Goal: Information Seeking & Learning: Learn about a topic

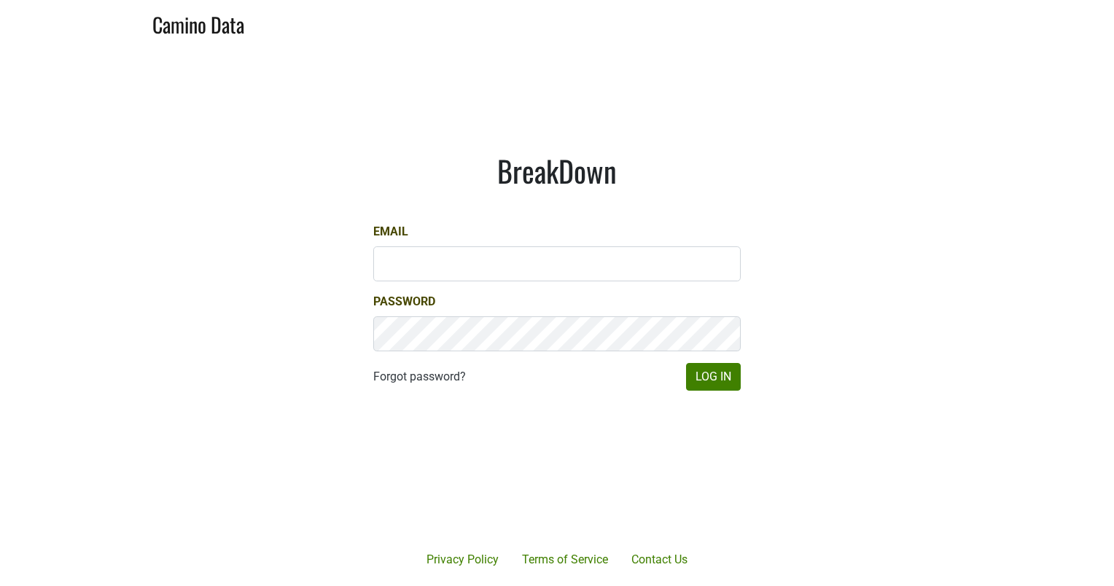
click at [1049, 236] on main "BreakDown Email Password Forgot password? Log In" at bounding box center [557, 271] width 1114 height 451
click at [411, 258] on input "Email" at bounding box center [556, 263] width 367 height 35
type input "[PERSON_NAME][EMAIL_ADDRESS][DOMAIN_NAME]"
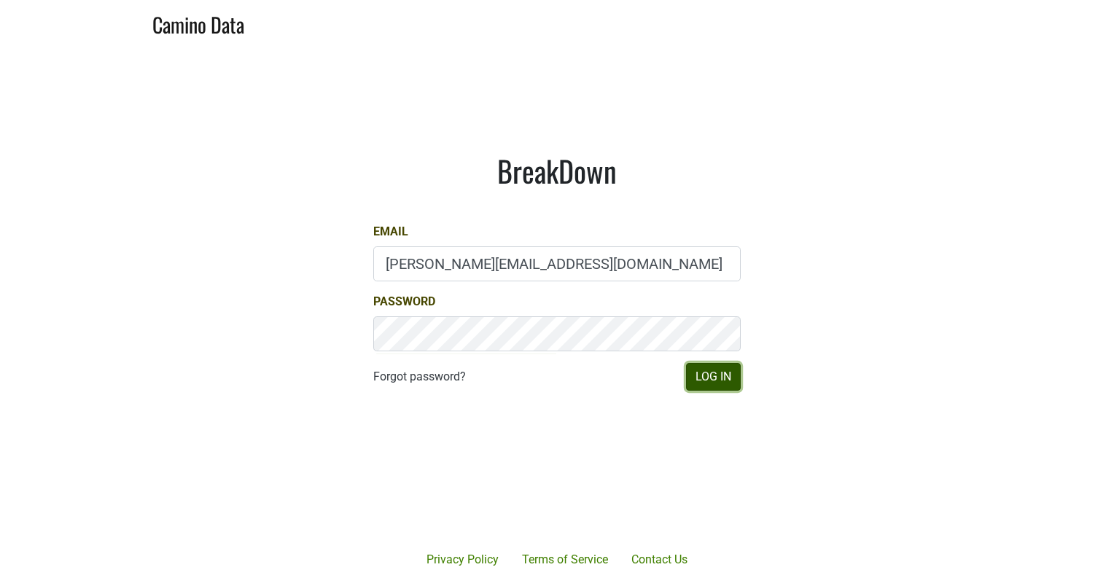
click at [732, 378] on button "Log In" at bounding box center [713, 377] width 55 height 28
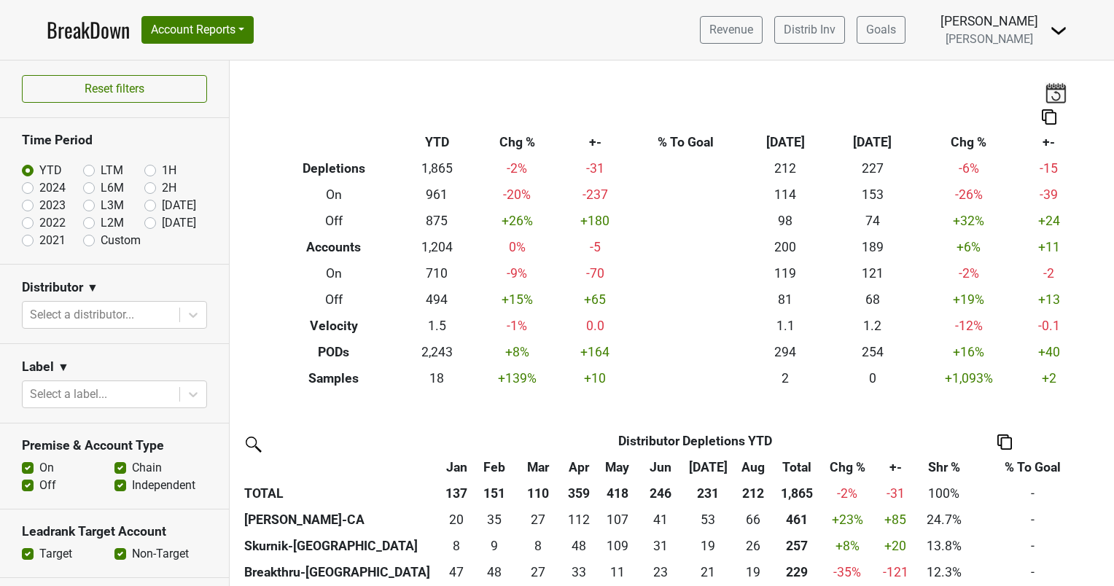
click at [1044, 87] on img at bounding box center [1055, 92] width 22 height 20
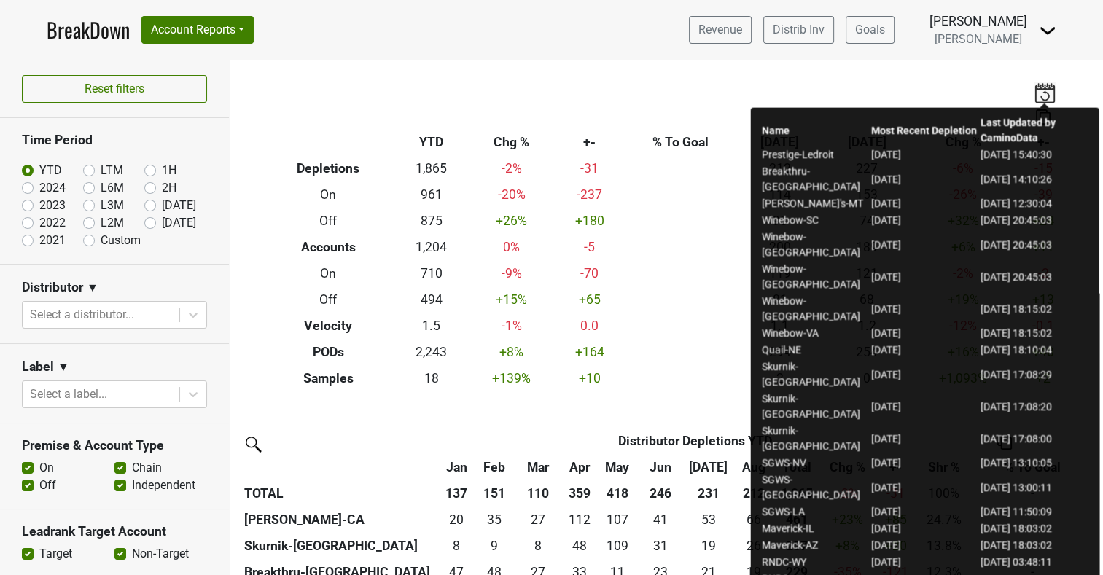
click at [904, 74] on div "Breakdown Type YTD Chg % +- % To Goal Aug ‘25 Aug ‘24 Chg % +- Depletions 1,865…" at bounding box center [666, 225] width 831 height 331
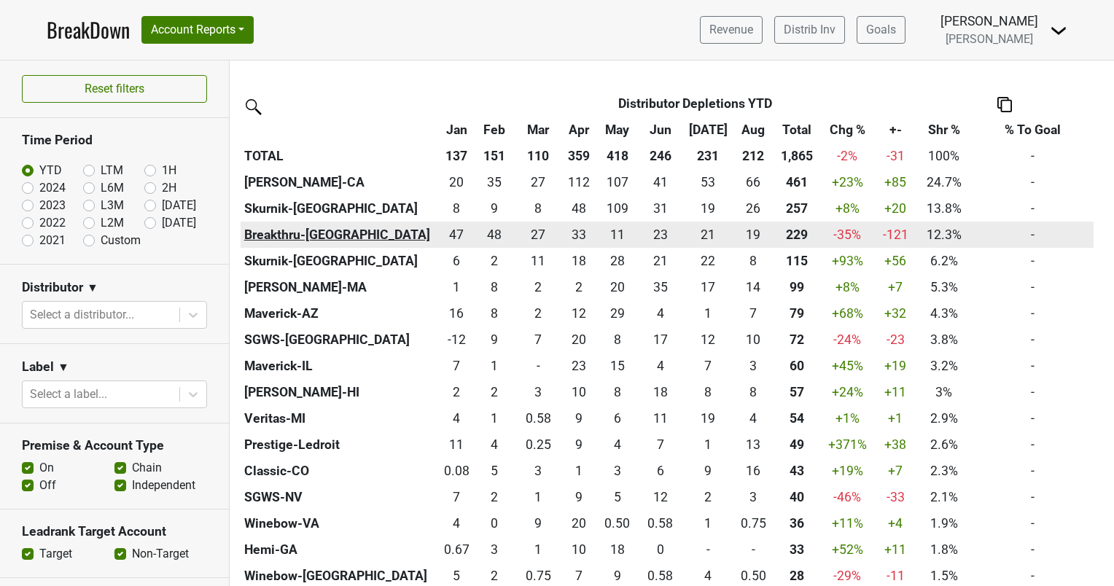
scroll to position [364, 0]
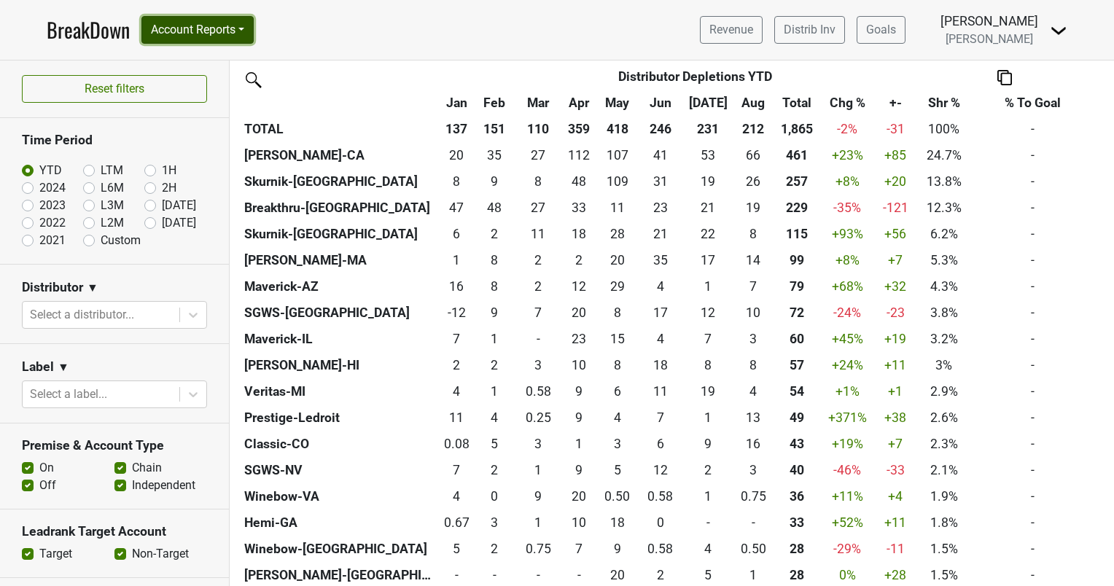
click at [232, 28] on button "Account Reports" at bounding box center [197, 30] width 112 height 28
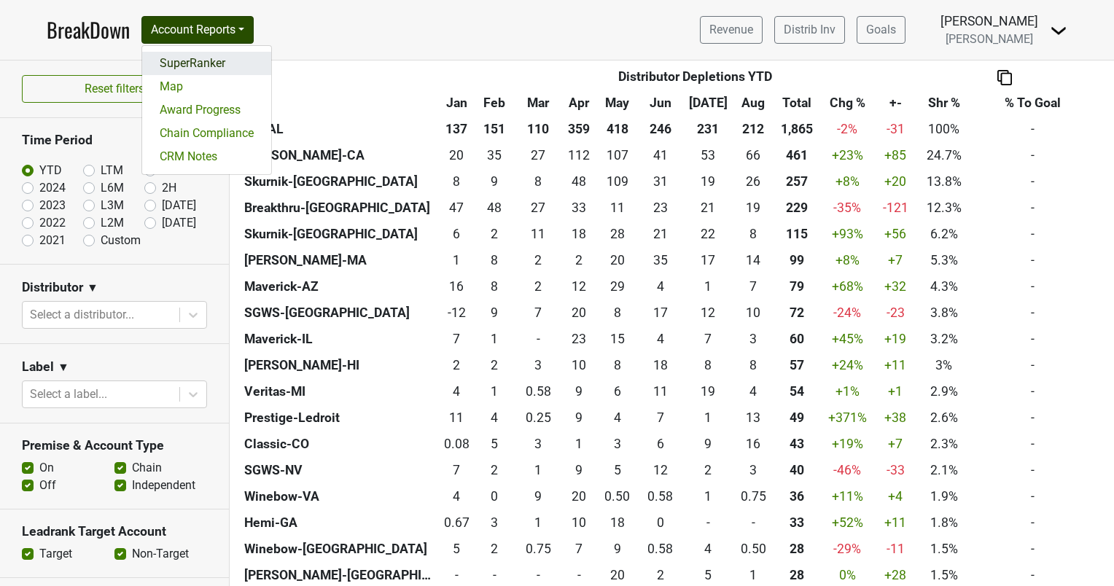
click at [224, 64] on link "SuperRanker" at bounding box center [206, 63] width 129 height 23
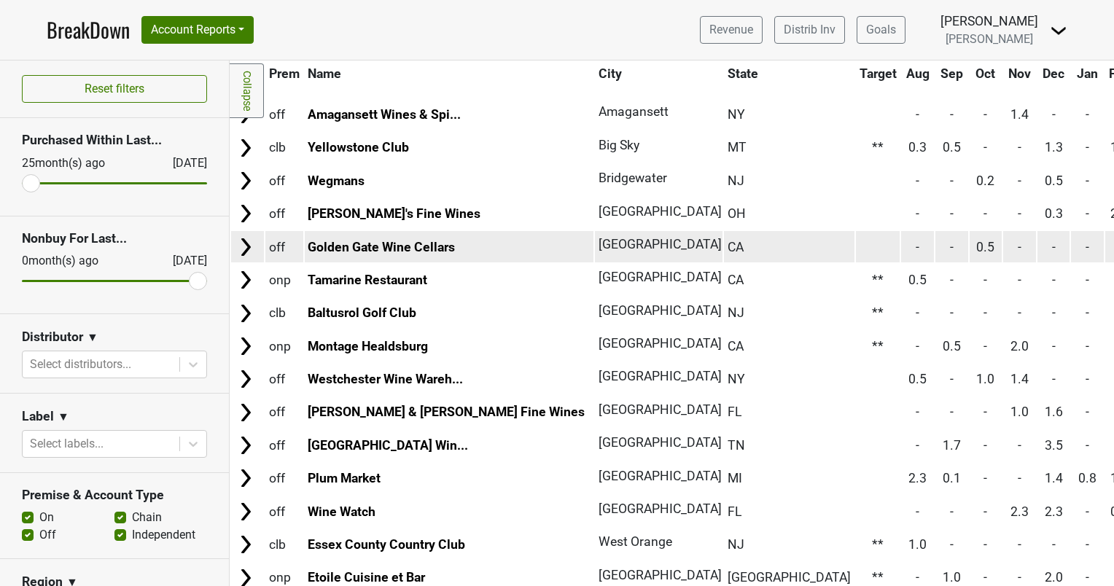
scroll to position [3279, 0]
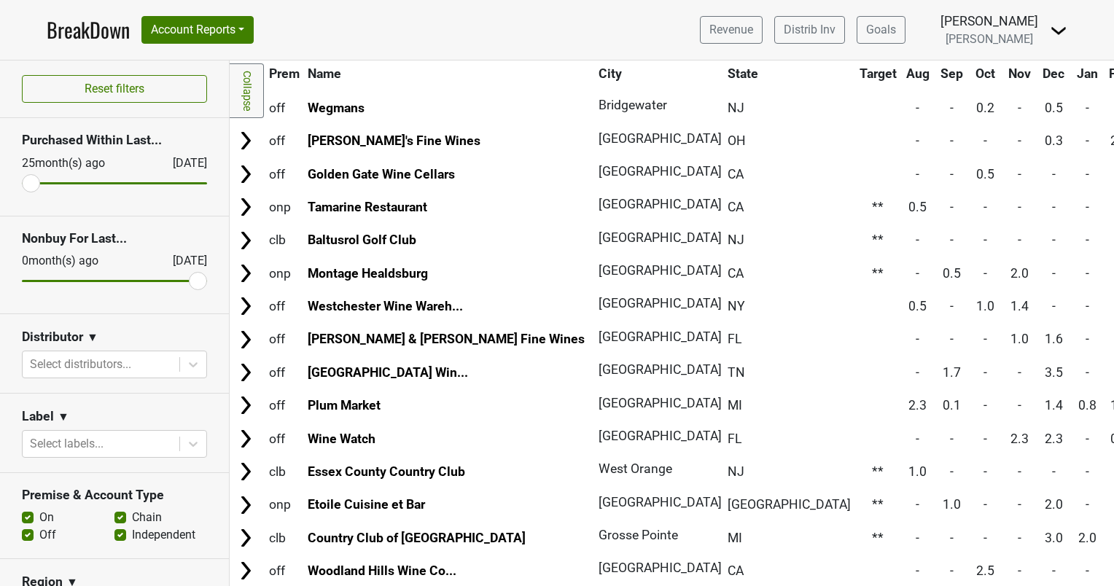
click at [724, 68] on th "State" at bounding box center [789, 73] width 130 height 26
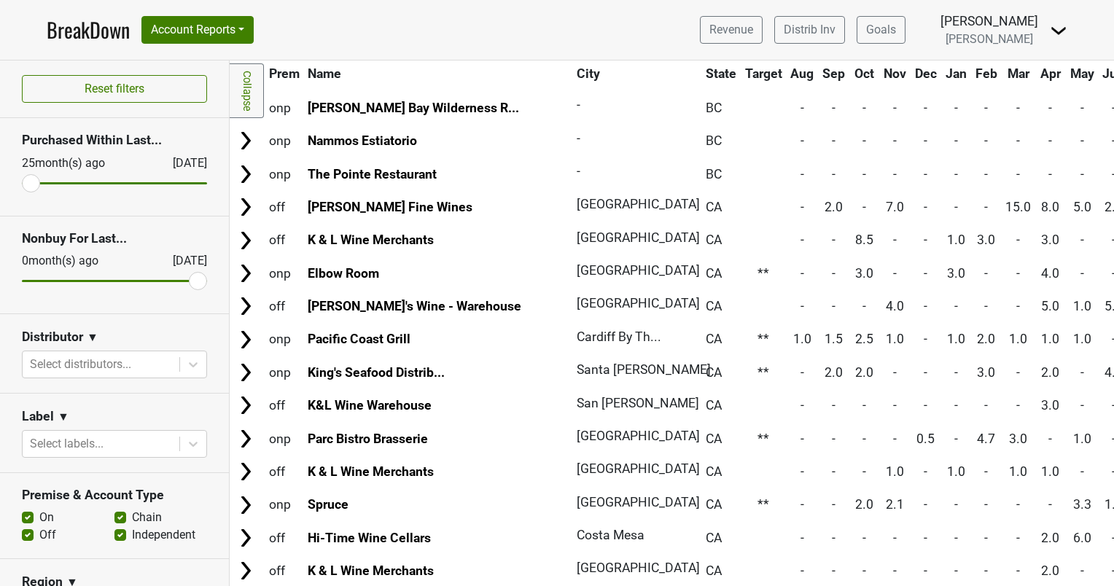
click at [702, 68] on th "State" at bounding box center [721, 73] width 38 height 26
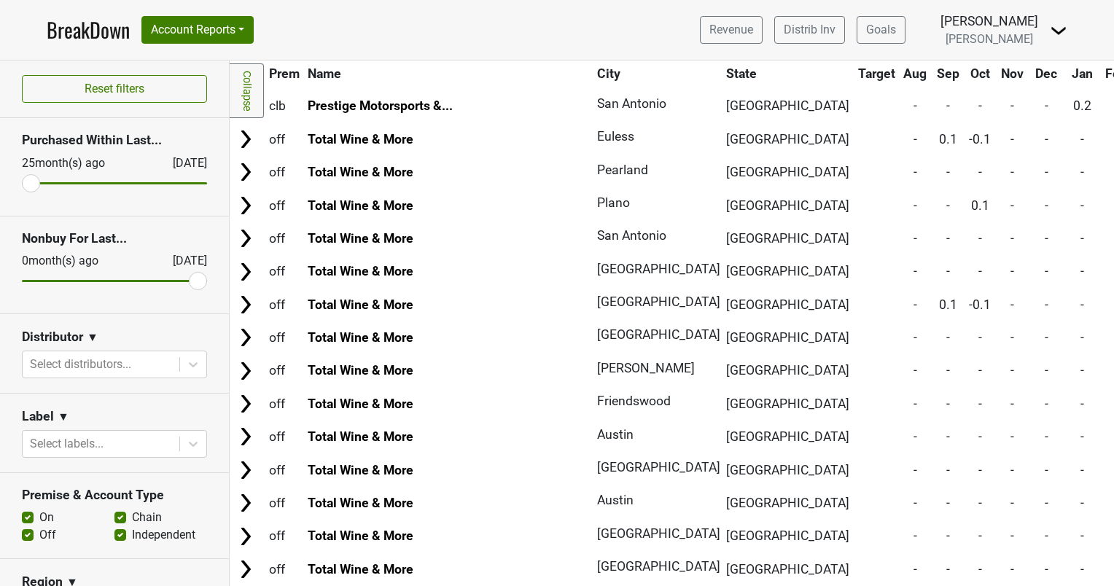
scroll to position [7830, 0]
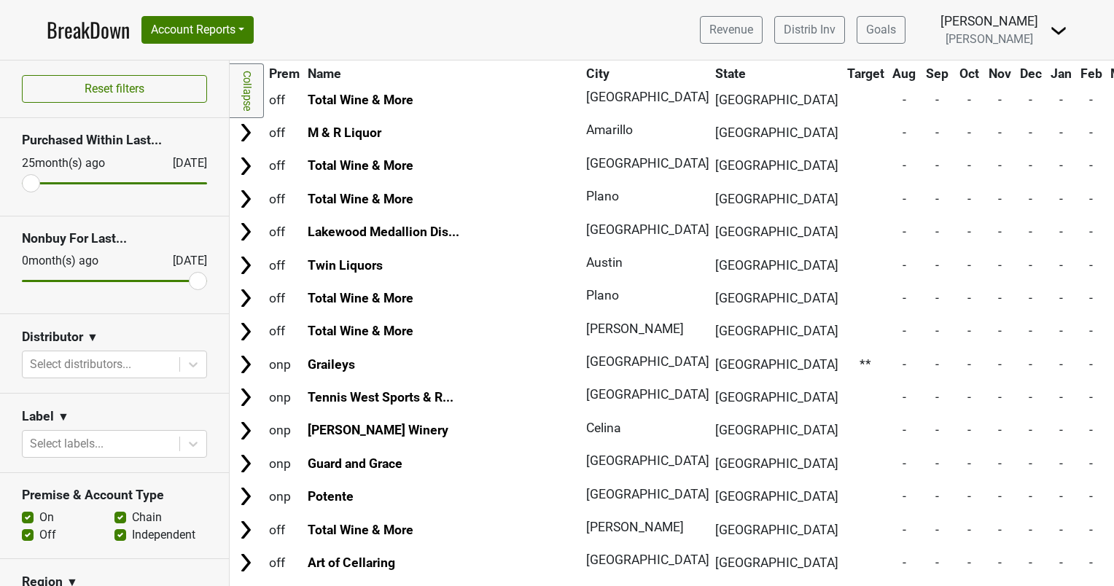
scroll to position [0, 0]
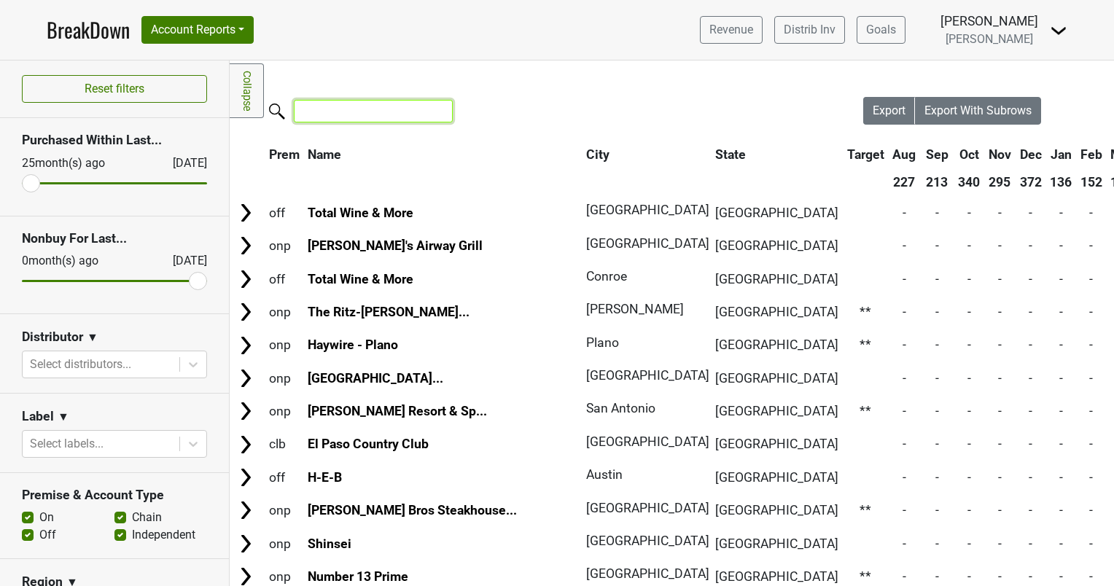
click at [371, 109] on input "search" at bounding box center [373, 111] width 159 height 23
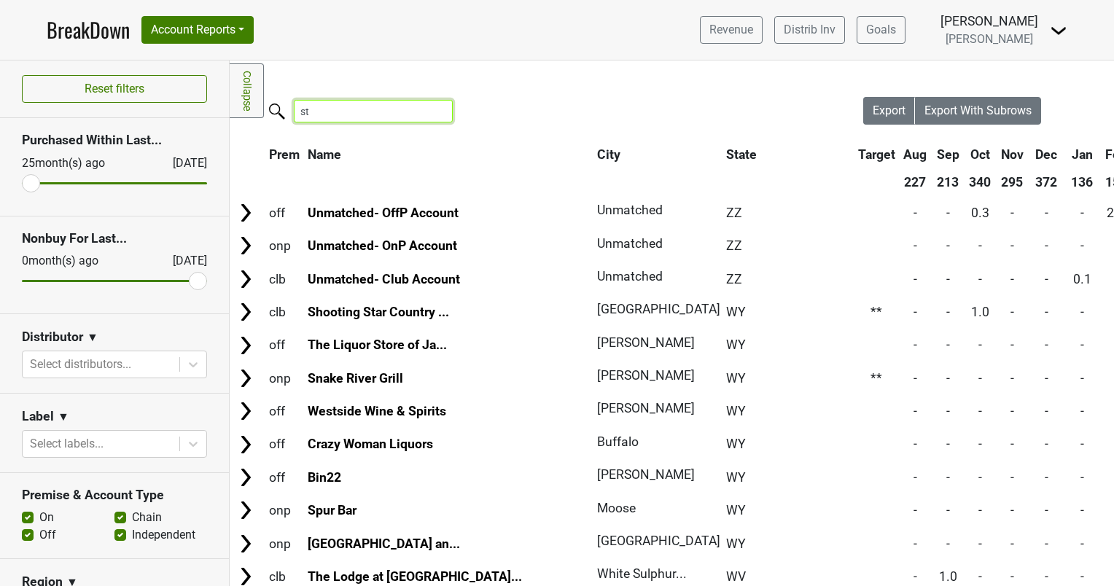
type input "s"
type input "m"
type input "MI"
click at [437, 109] on input "MI" at bounding box center [373, 111] width 159 height 23
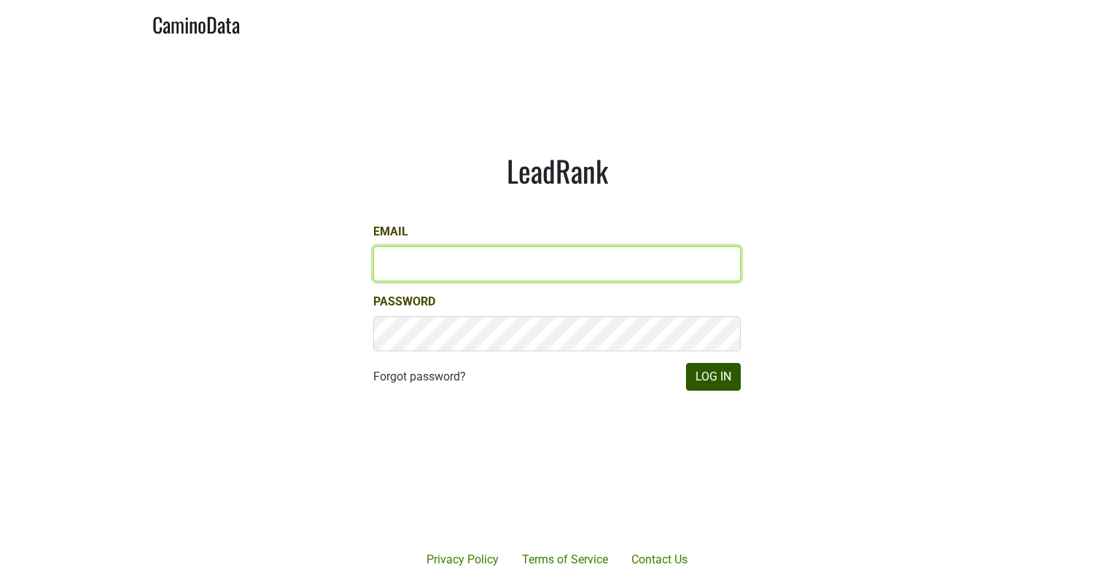
type input "[PERSON_NAME][EMAIL_ADDRESS][DOMAIN_NAME]"
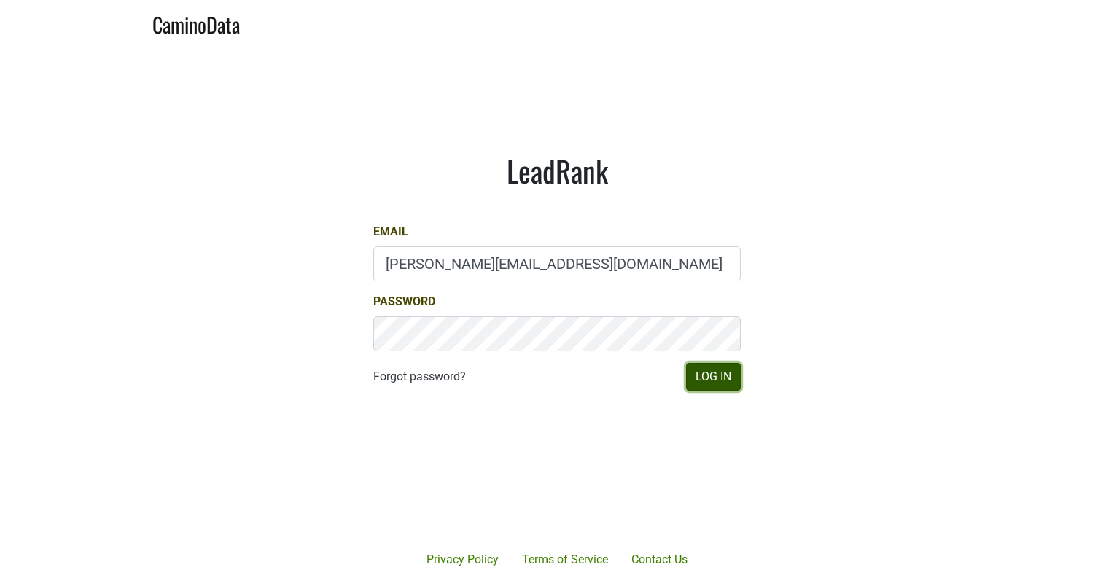
click at [711, 373] on button "Log In" at bounding box center [713, 377] width 55 height 28
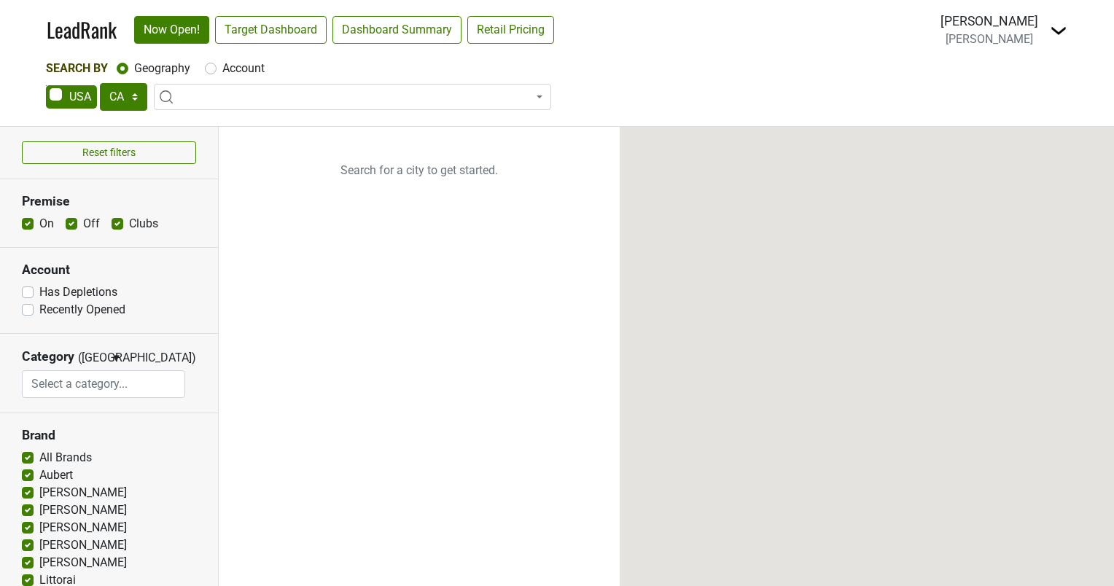
select select "CA"
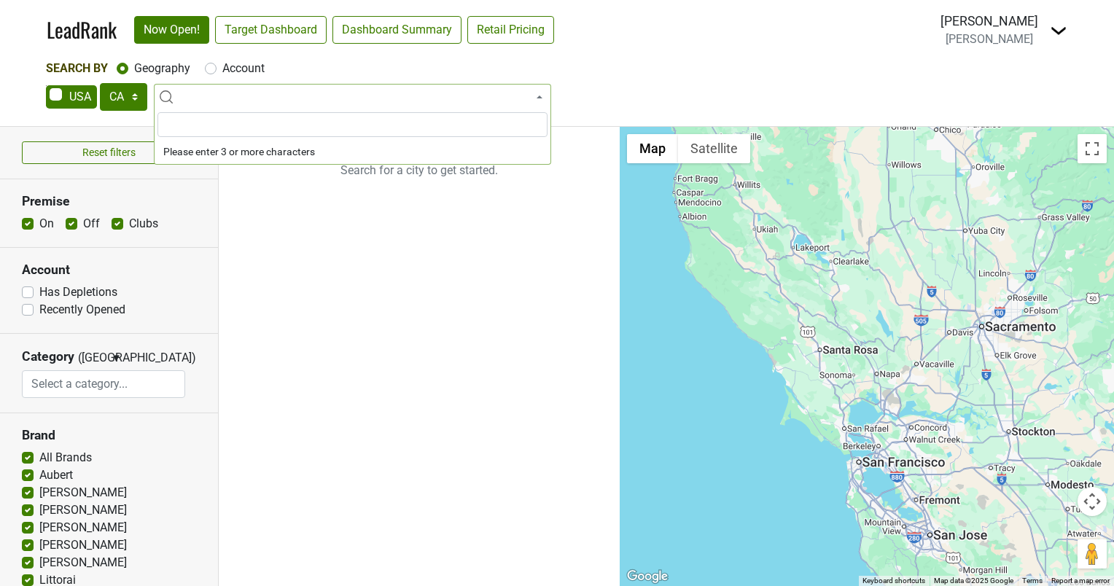
click at [256, 107] on span at bounding box center [352, 97] width 397 height 26
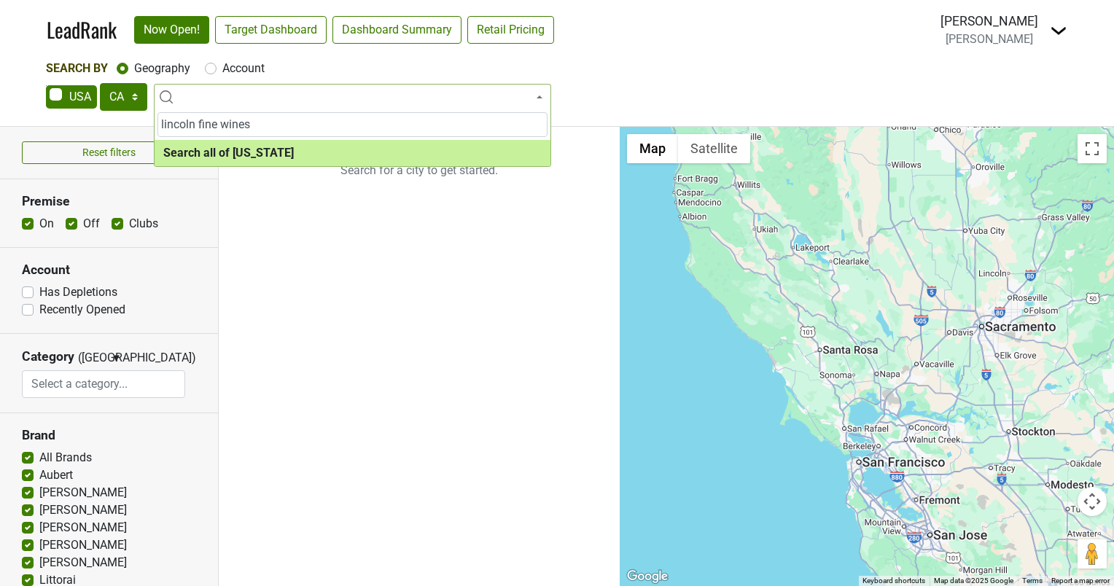
type input "lincoln fine wines"
select select "ALL_CA"
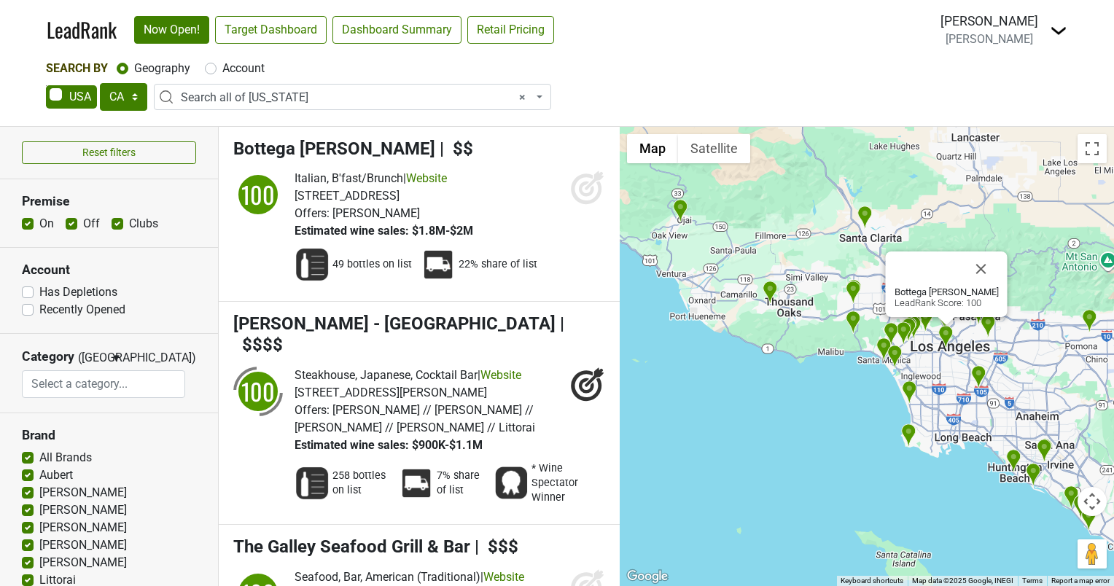
drag, startPoint x: 942, startPoint y: 209, endPoint x: 920, endPoint y: 446, distance: 237.8
click at [920, 446] on div "Bottega Louie LeadRank Score: 100" at bounding box center [866, 356] width 494 height 459
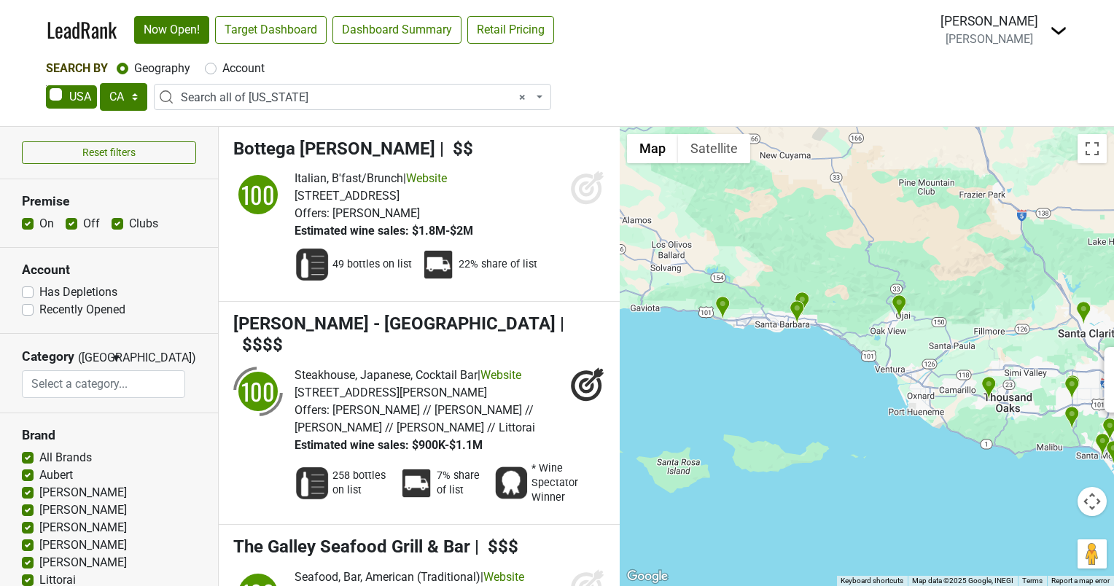
drag, startPoint x: 740, startPoint y: 364, endPoint x: 962, endPoint y: 463, distance: 243.4
click at [962, 463] on div "Bottega Louie LeadRank Score: 100" at bounding box center [866, 356] width 494 height 459
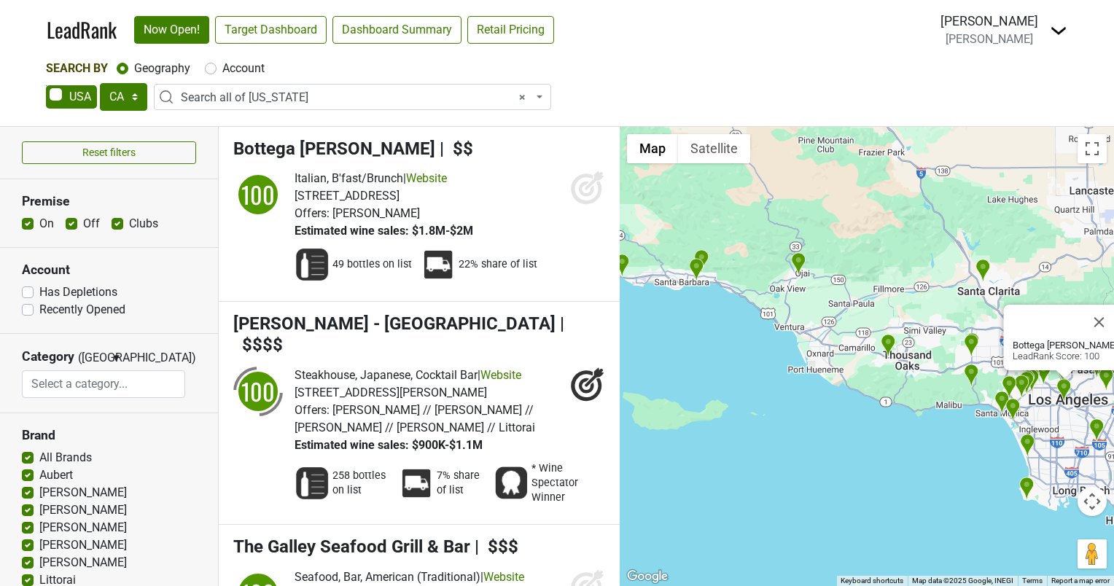
drag, startPoint x: 1014, startPoint y: 487, endPoint x: 910, endPoint y: 443, distance: 112.3
click at [910, 443] on div "Bottega Louie LeadRank Score: 100" at bounding box center [866, 356] width 494 height 459
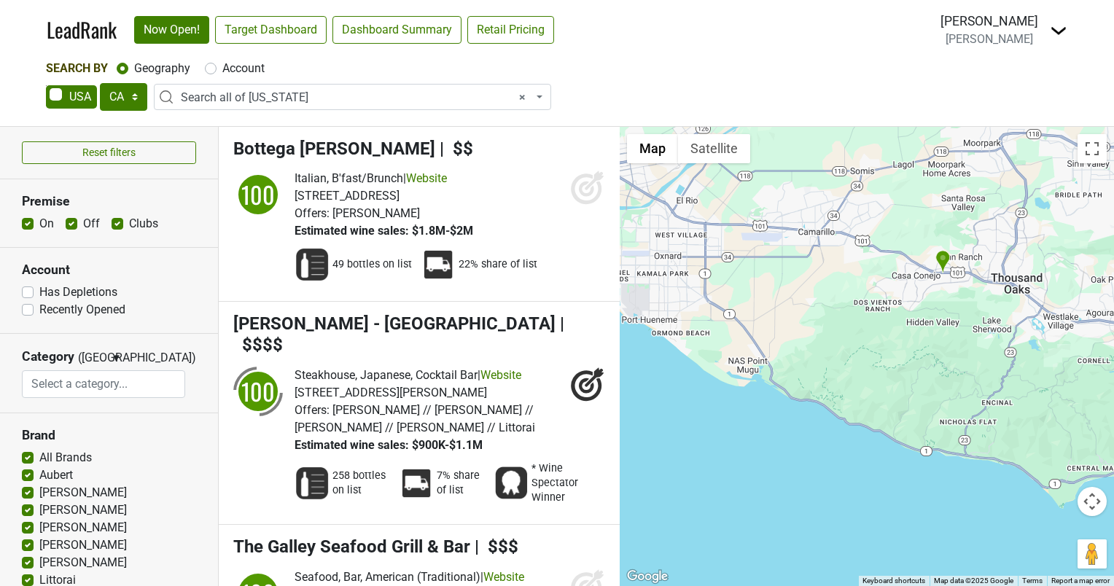
drag, startPoint x: 987, startPoint y: 447, endPoint x: 697, endPoint y: 396, distance: 295.2
click at [697, 396] on div "Bottega Louie LeadRank Score: 100" at bounding box center [866, 356] width 494 height 459
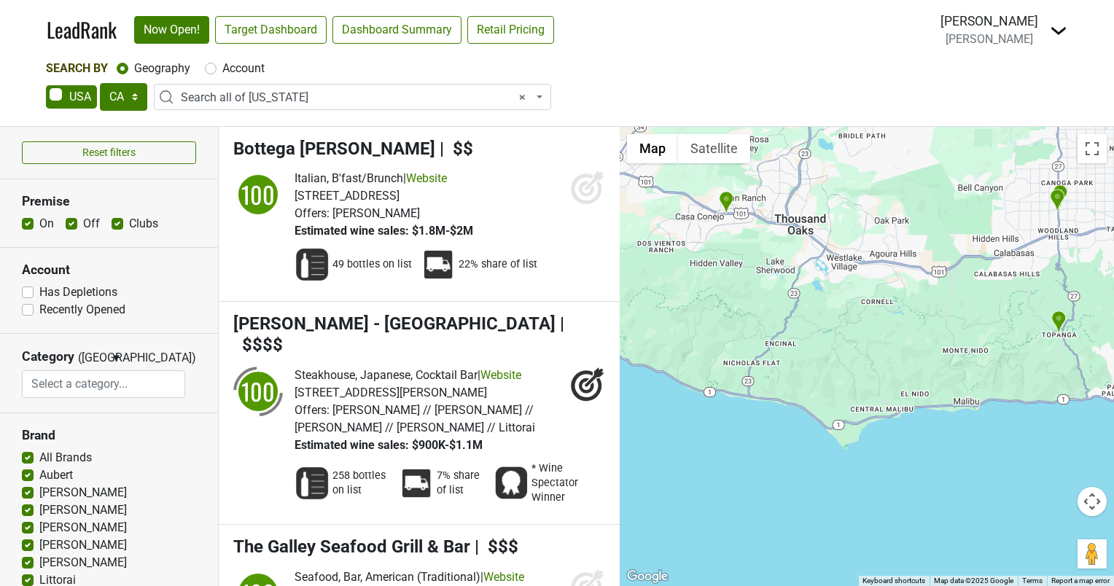
drag, startPoint x: 1032, startPoint y: 475, endPoint x: 816, endPoint y: 420, distance: 222.7
click at [816, 420] on div "Bottega Louie LeadRank Score: 100" at bounding box center [866, 356] width 494 height 459
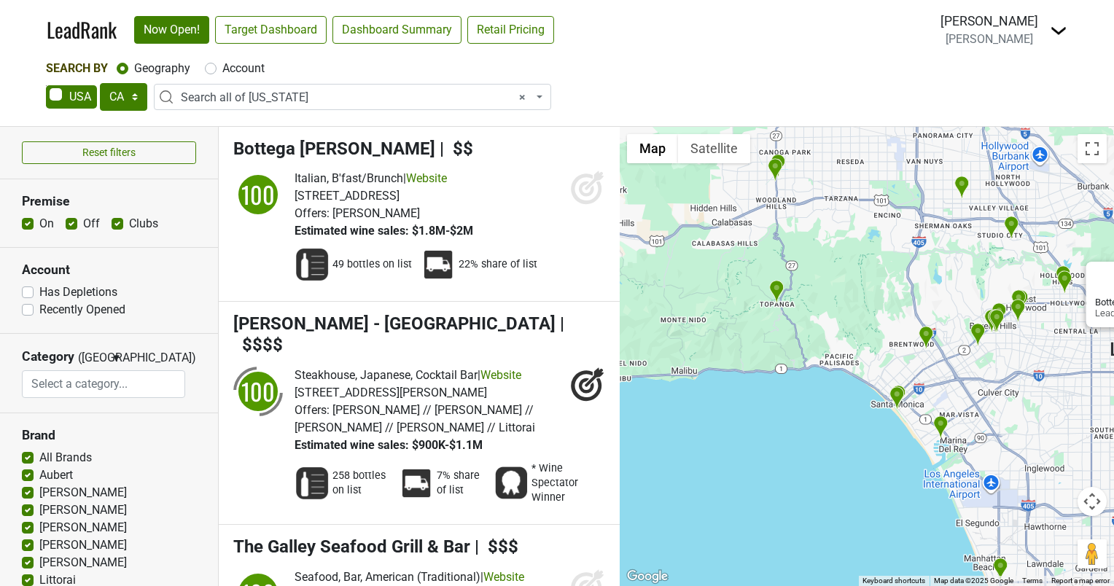
drag, startPoint x: 1073, startPoint y: 452, endPoint x: 810, endPoint y: 422, distance: 265.5
click at [810, 422] on div "Bottega Louie LeadRank Score: 100" at bounding box center [866, 356] width 494 height 459
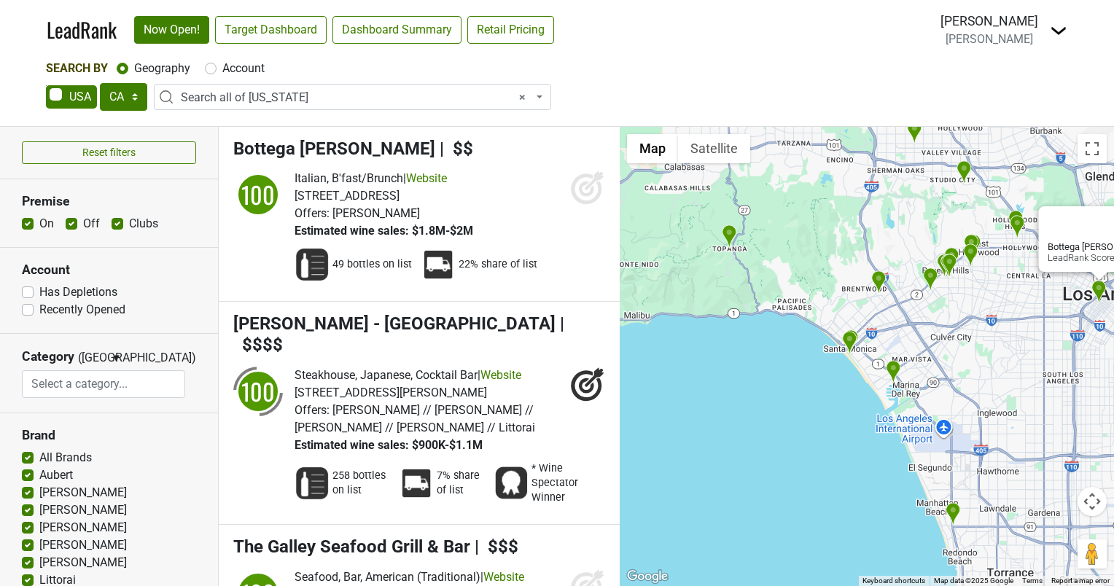
drag, startPoint x: 893, startPoint y: 469, endPoint x: 829, endPoint y: 407, distance: 88.7
click at [829, 407] on div "Bottega Louie LeadRank Score: 100" at bounding box center [866, 356] width 494 height 459
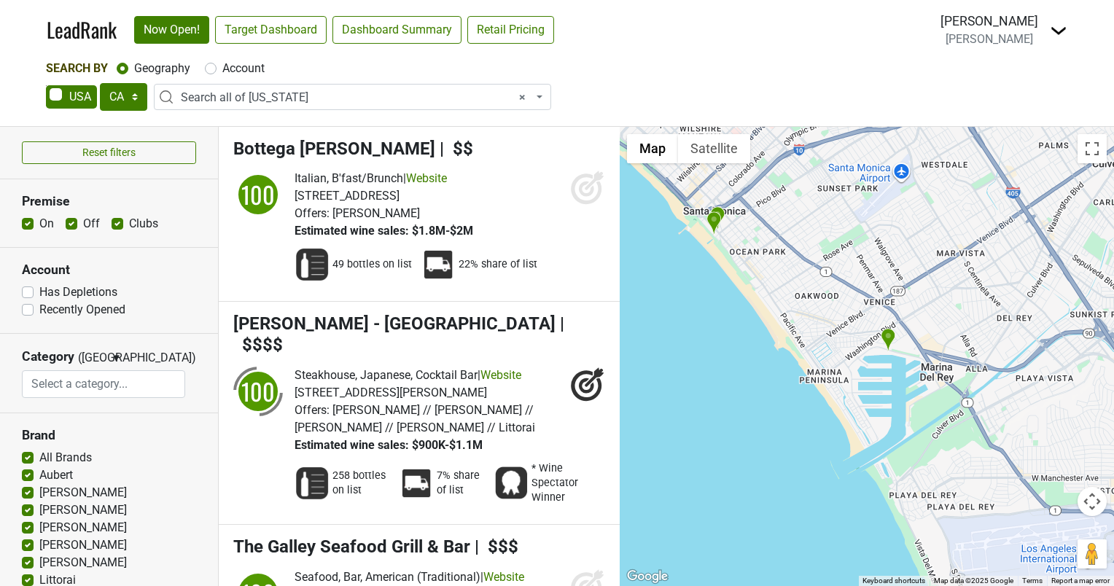
click at [889, 332] on img "The Ritz-Carlton, Marina del Rey" at bounding box center [887, 340] width 15 height 24
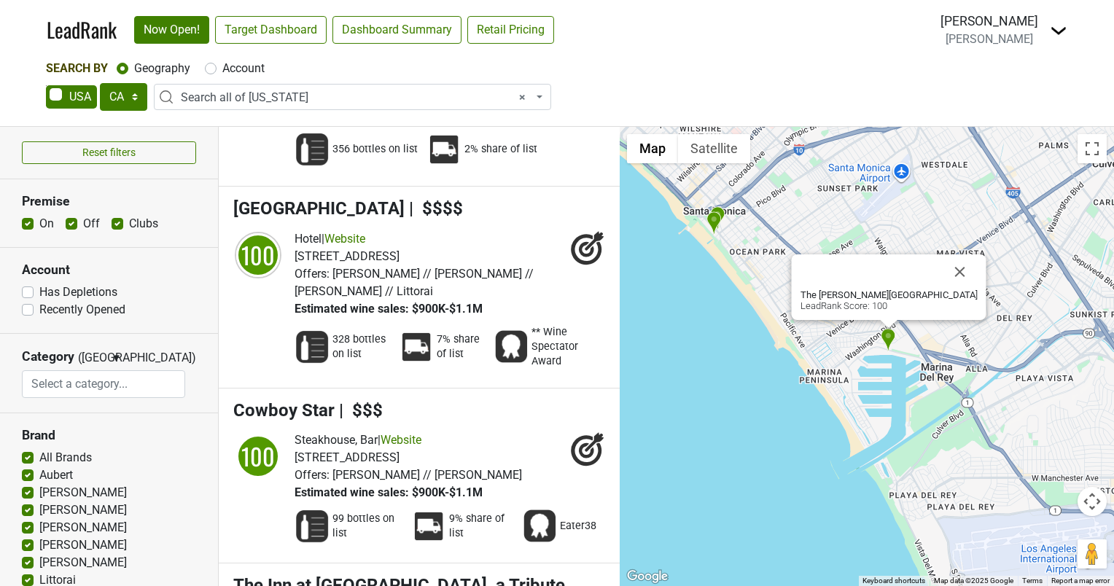
scroll to position [12730, 0]
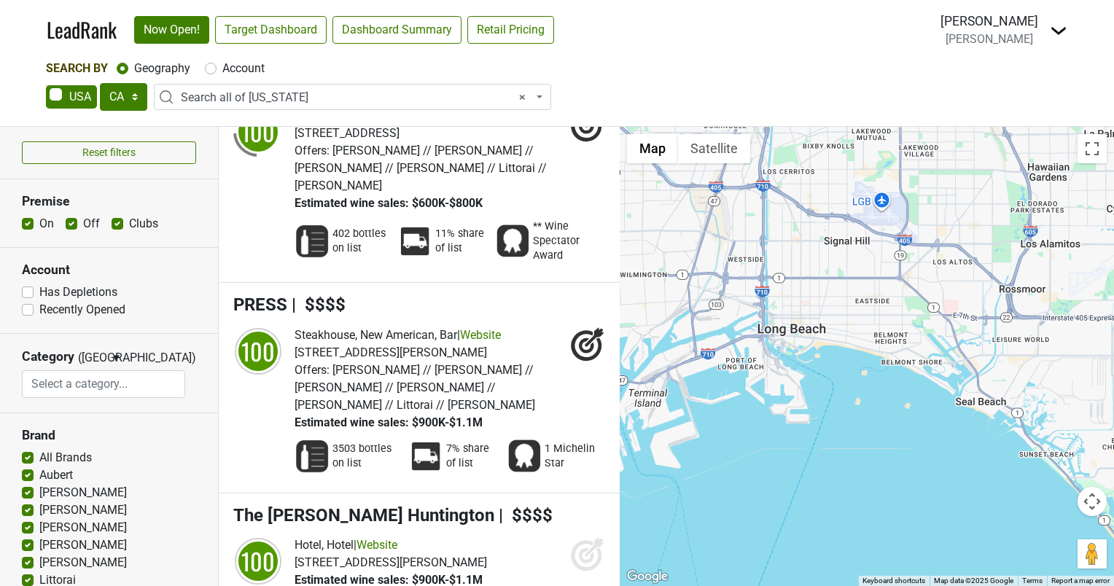
drag, startPoint x: 1006, startPoint y: 395, endPoint x: 767, endPoint y: 433, distance: 241.3
click at [767, 433] on div "The Ritz-Carlton, Marina del Rey LeadRank Score: 100" at bounding box center [866, 356] width 494 height 459
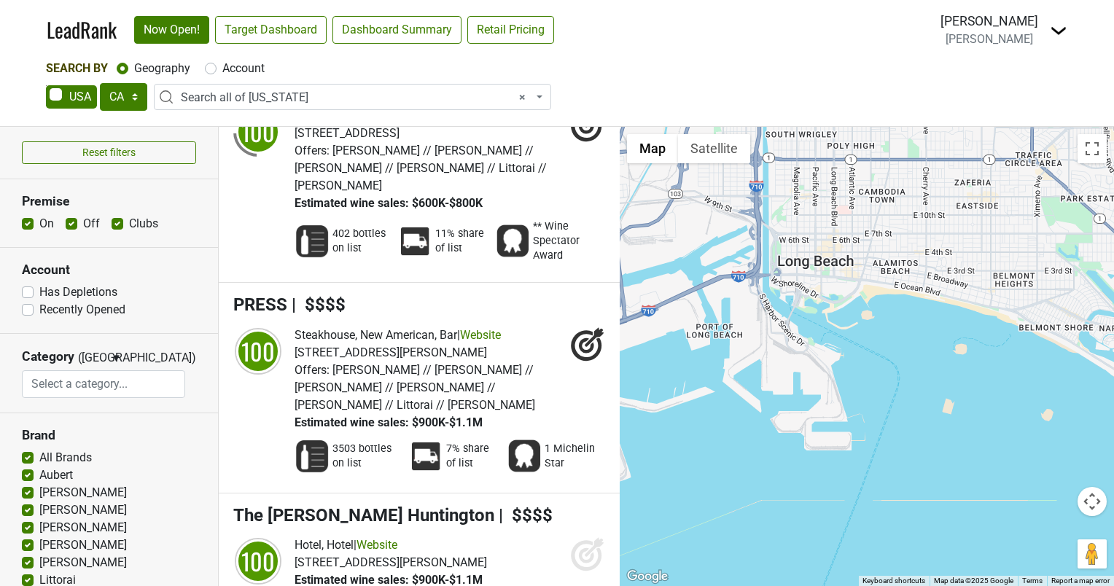
drag, startPoint x: 809, startPoint y: 310, endPoint x: 856, endPoint y: 336, distance: 53.5
click at [856, 336] on div "The Ritz-Carlton, Marina del Rey LeadRank Score: 100" at bounding box center [866, 356] width 494 height 459
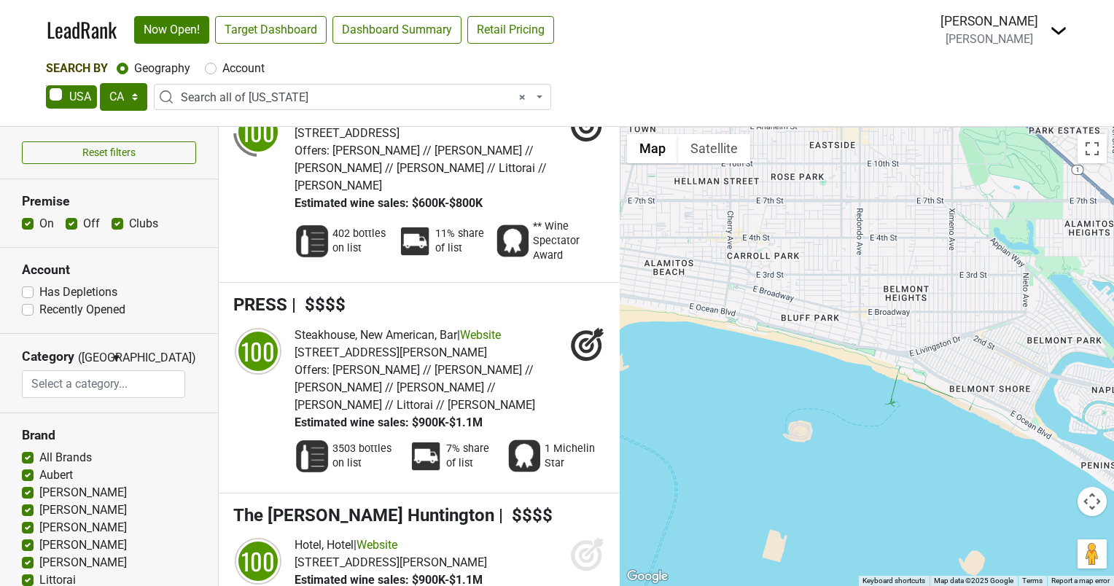
drag, startPoint x: 993, startPoint y: 290, endPoint x: 684, endPoint y: 377, distance: 321.6
click at [684, 377] on div "The Ritz-Carlton, Marina del Rey LeadRank Score: 100" at bounding box center [866, 356] width 494 height 459
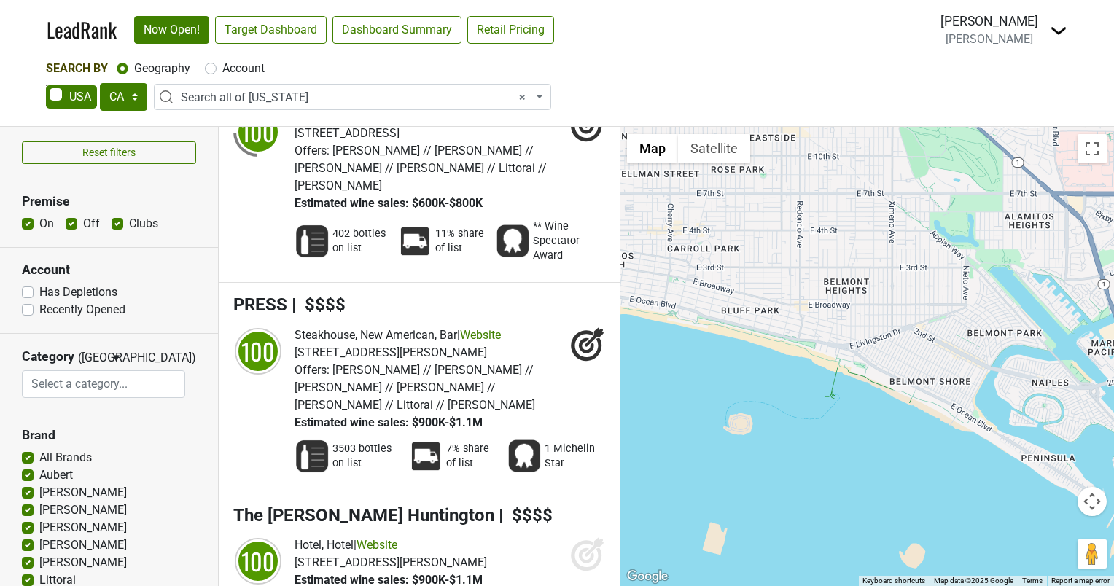
drag, startPoint x: 883, startPoint y: 427, endPoint x: 818, endPoint y: 420, distance: 65.9
click at [816, 420] on div "The Ritz-Carlton, Marina del Rey LeadRank Score: 100" at bounding box center [866, 356] width 494 height 459
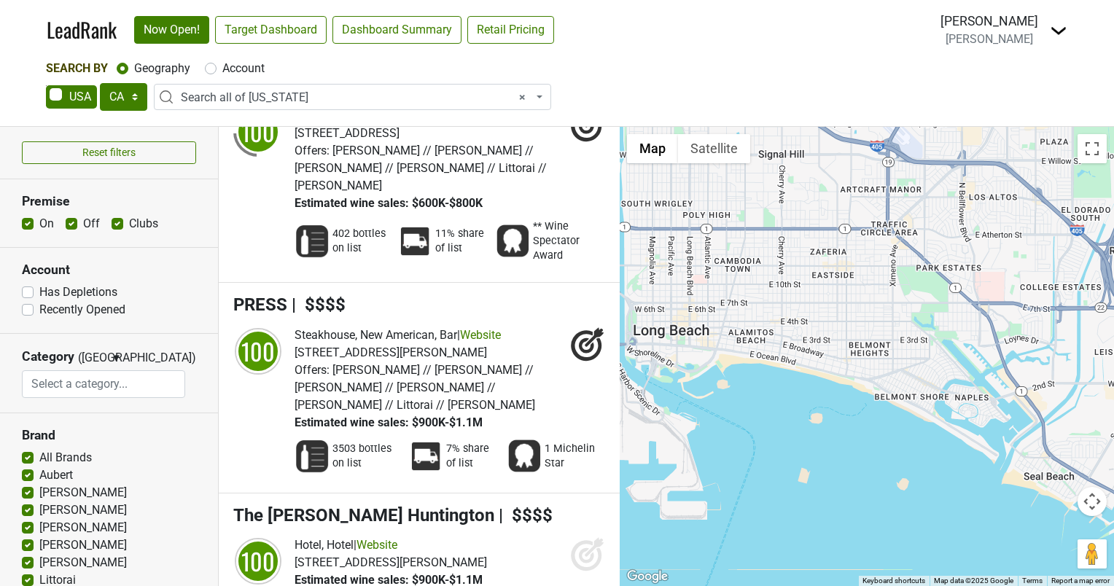
drag, startPoint x: 818, startPoint y: 420, endPoint x: 858, endPoint y: 415, distance: 40.4
click at [858, 415] on div "The Ritz-Carlton, Marina del Rey LeadRank Score: 100" at bounding box center [866, 356] width 494 height 459
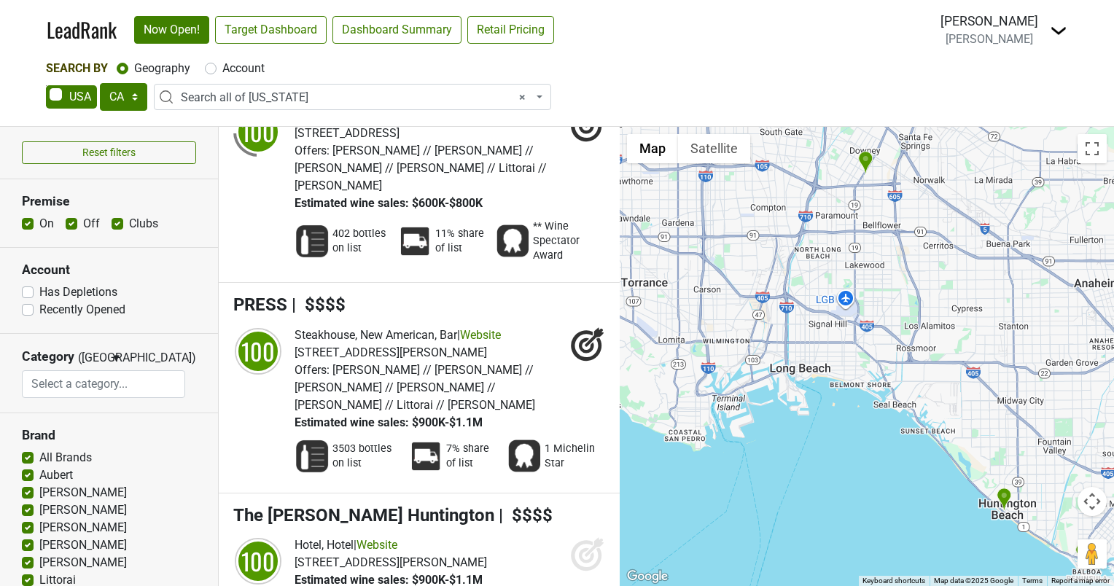
click at [1002, 498] on img "BLK Earth Sea Spirits" at bounding box center [1003, 500] width 15 height 24
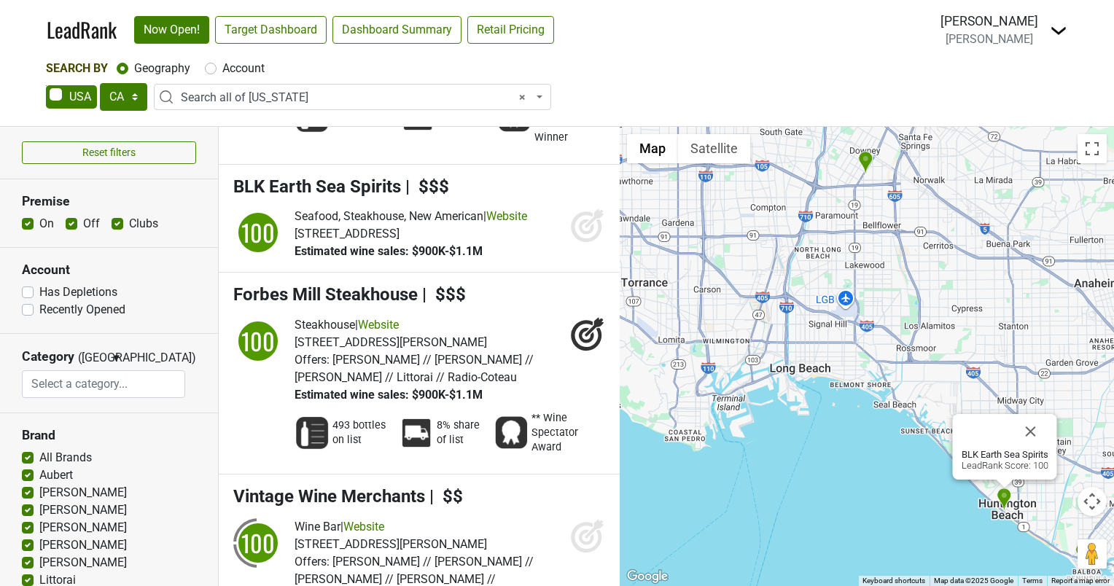
scroll to position [3165, 0]
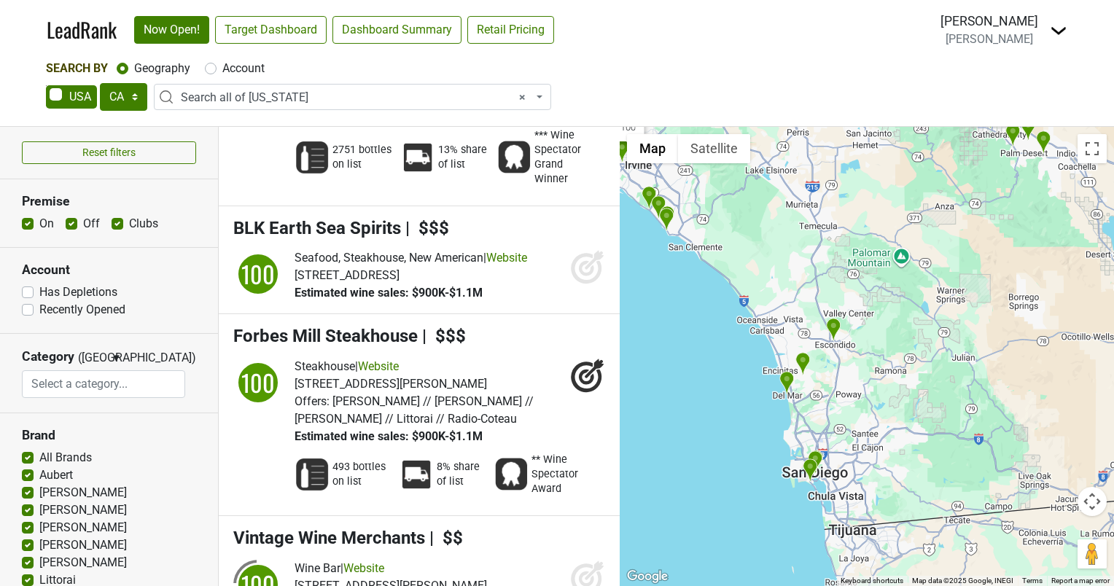
drag, startPoint x: 904, startPoint y: 499, endPoint x: 700, endPoint y: 275, distance: 302.8
click at [700, 275] on div "BLK Earth Sea Spirits LeadRank Score: 100" at bounding box center [866, 356] width 494 height 459
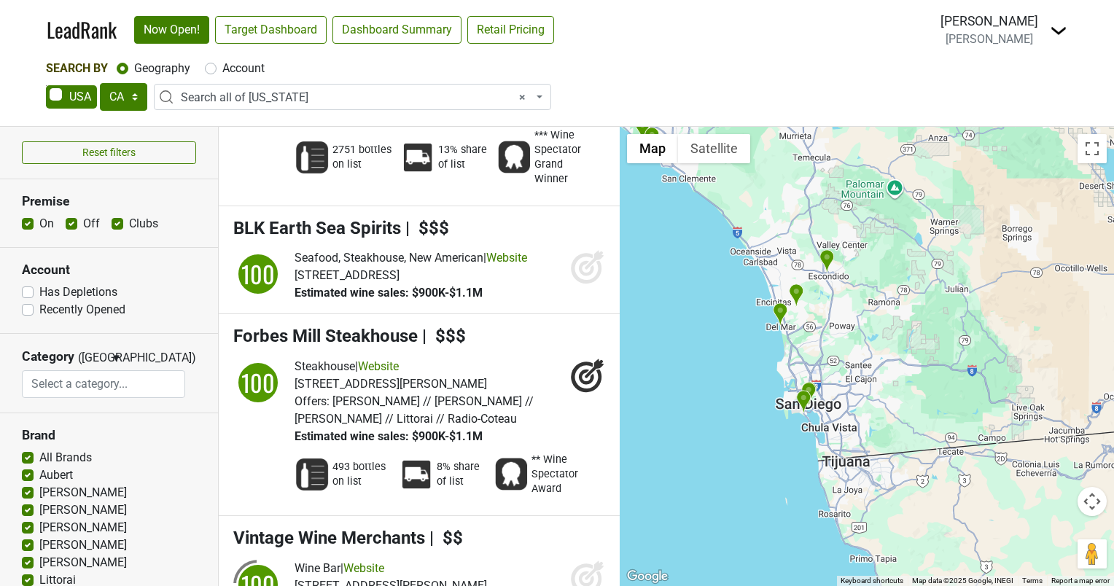
drag, startPoint x: 775, startPoint y: 477, endPoint x: 768, endPoint y: 407, distance: 71.0
click at [768, 407] on div "BLK Earth Sea Spirits LeadRank Score: 100" at bounding box center [866, 356] width 494 height 459
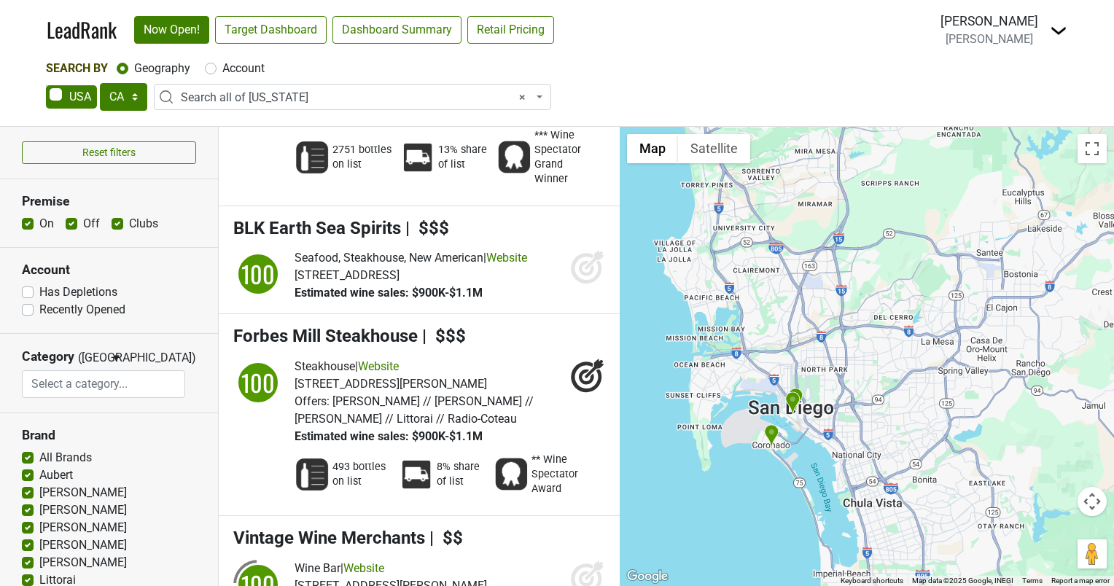
drag, startPoint x: 787, startPoint y: 351, endPoint x: 862, endPoint y: 369, distance: 77.1
click at [862, 369] on div "BLK Earth Sea Spirits LeadRank Score: 100" at bounding box center [866, 356] width 494 height 459
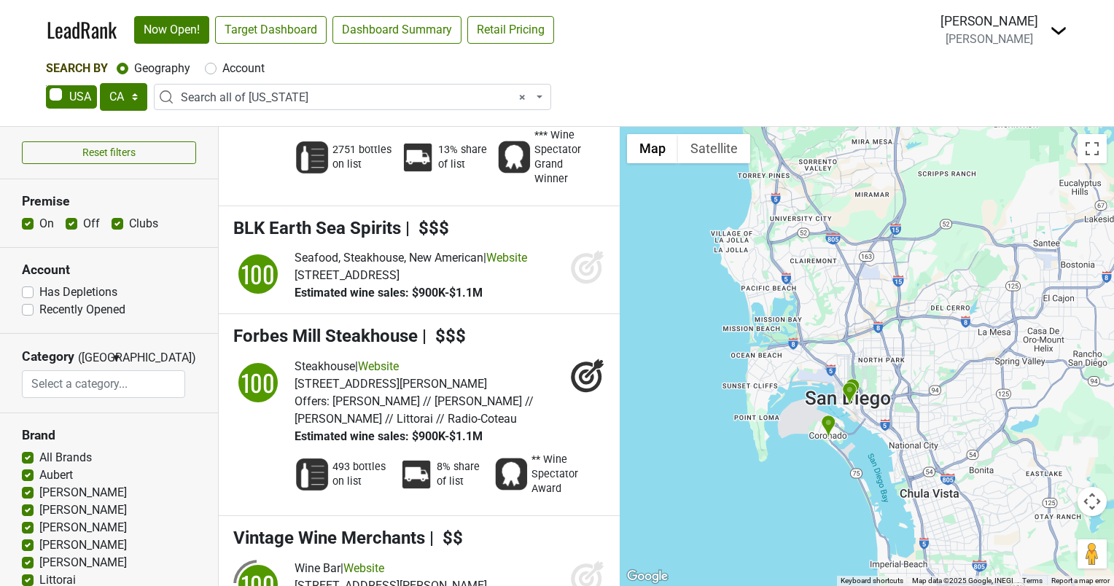
drag, startPoint x: 711, startPoint y: 290, endPoint x: 840, endPoint y: 372, distance: 152.4
click at [841, 364] on div "BLK Earth Sea Spirits LeadRank Score: 100" at bounding box center [866, 356] width 494 height 459
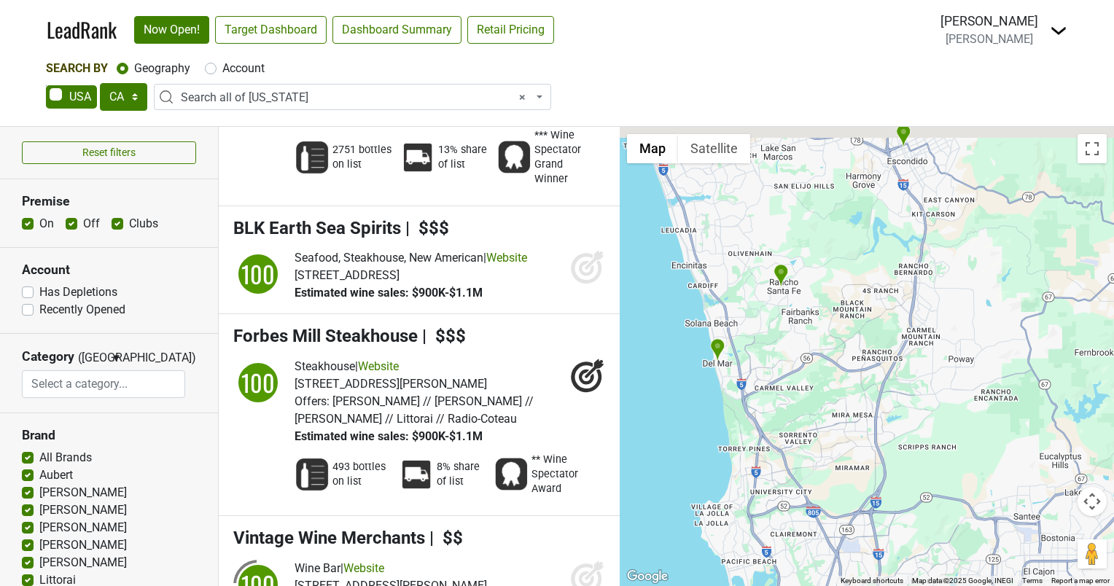
drag, startPoint x: 815, startPoint y: 345, endPoint x: 810, endPoint y: 521, distance: 175.7
click at [810, 521] on div "BLK Earth Sea Spirits LeadRank Score: 100" at bounding box center [866, 356] width 494 height 459
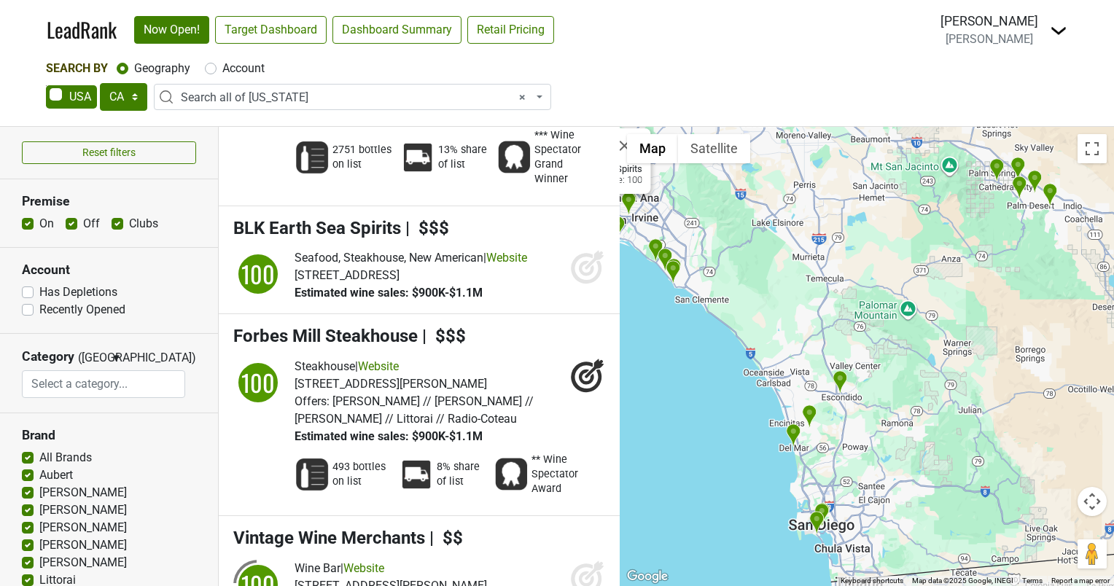
drag, startPoint x: 849, startPoint y: 308, endPoint x: 873, endPoint y: 448, distance: 142.7
click at [873, 448] on div "BLK Earth Sea Spirits LeadRank Score: 100" at bounding box center [866, 356] width 494 height 459
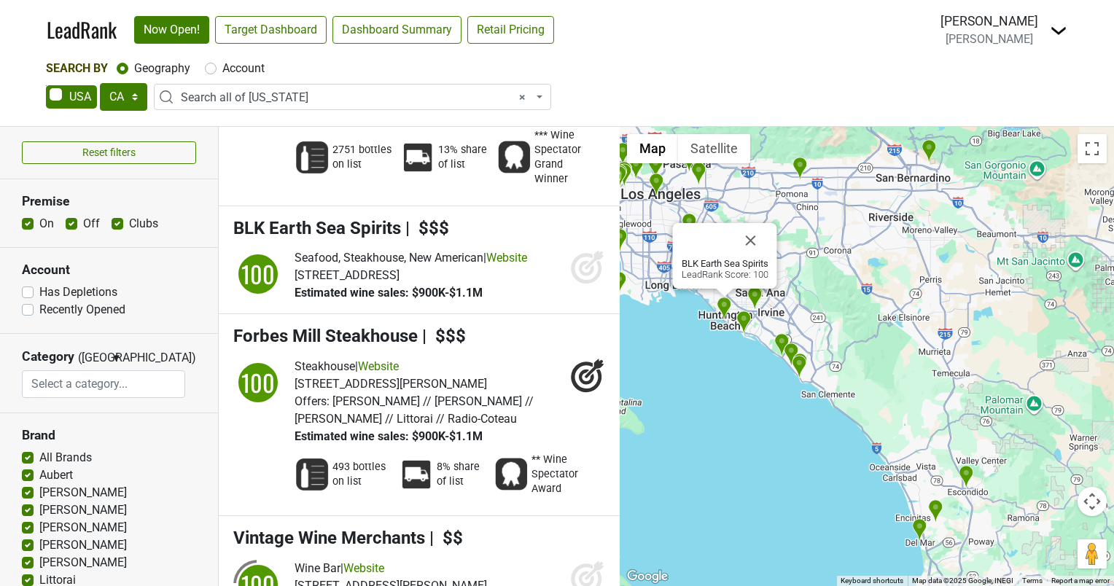
drag, startPoint x: 656, startPoint y: 372, endPoint x: 786, endPoint y: 475, distance: 165.5
click at [786, 475] on div "BLK Earth Sea Spirits LeadRank Score: 100" at bounding box center [866, 356] width 494 height 459
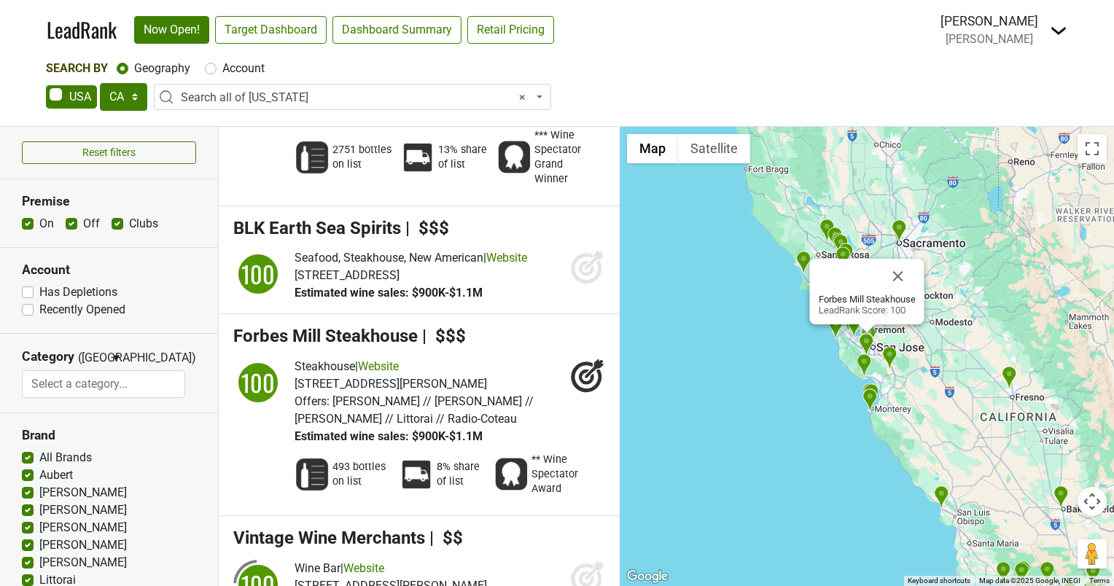
click at [814, 554] on div "Forbes Mill Steakhouse LeadRank Score: 100" at bounding box center [866, 356] width 494 height 459
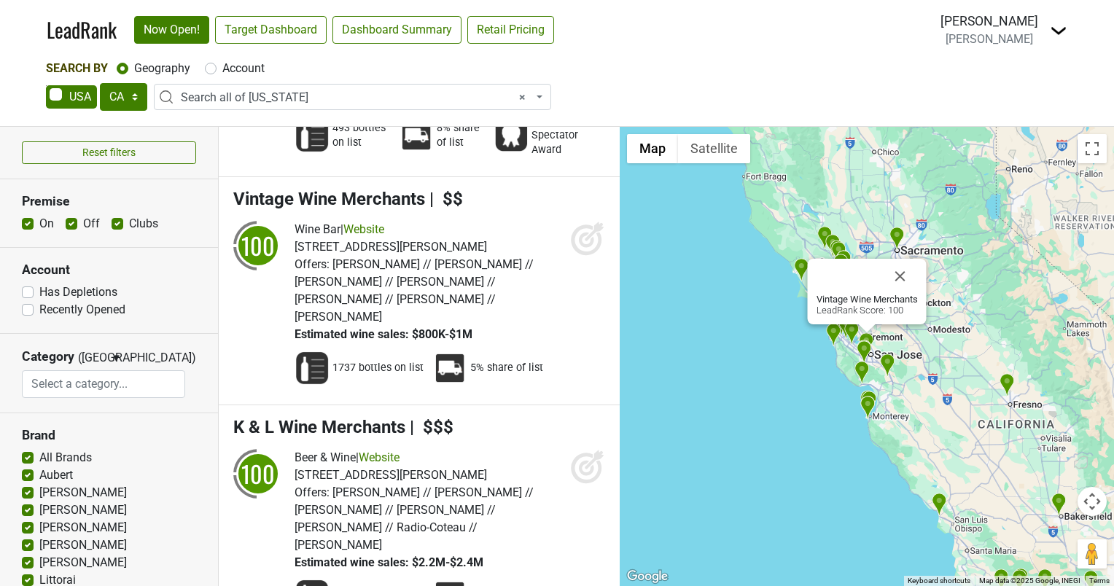
scroll to position [3529, 0]
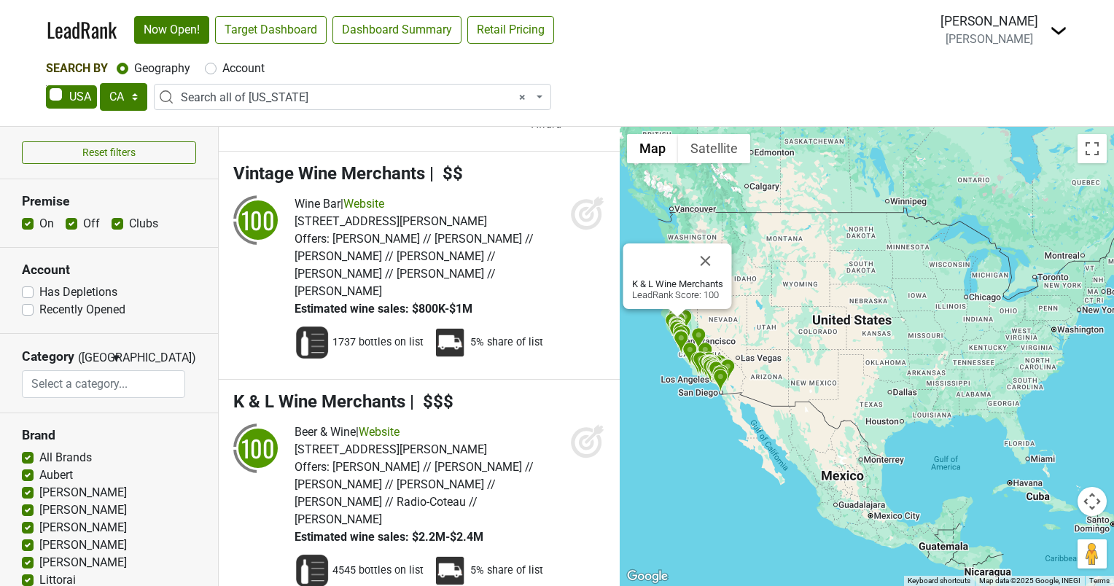
drag, startPoint x: 937, startPoint y: 270, endPoint x: 865, endPoint y: 320, distance: 87.9
click at [865, 320] on div "K & L Wine Merchants LeadRank Score: 100" at bounding box center [866, 356] width 494 height 459
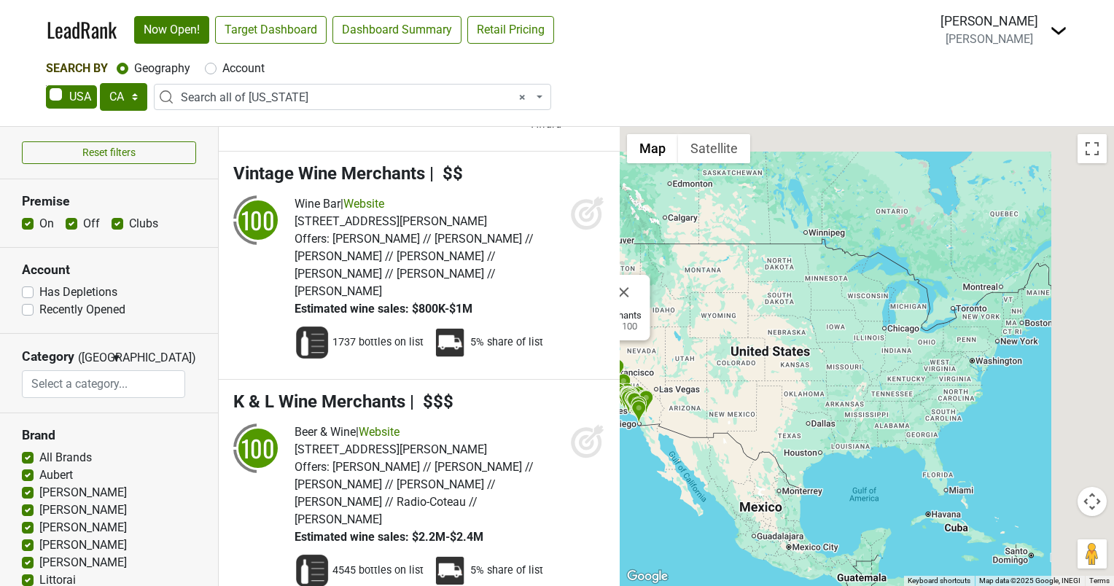
drag, startPoint x: 1062, startPoint y: 285, endPoint x: 926, endPoint y: 336, distance: 145.5
click at [926, 336] on div "K & L Wine Merchants LeadRank Score: 100" at bounding box center [866, 356] width 494 height 459
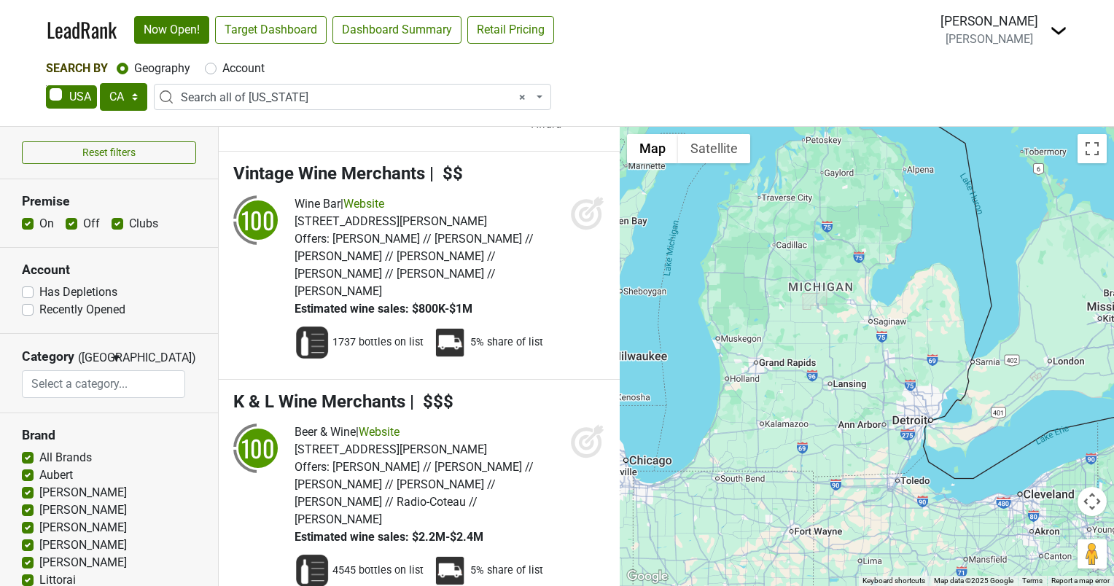
drag, startPoint x: 872, startPoint y: 304, endPoint x: 895, endPoint y: 316, distance: 26.1
click at [895, 316] on div "K & L Wine Merchants LeadRank Score: 100" at bounding box center [866, 356] width 494 height 459
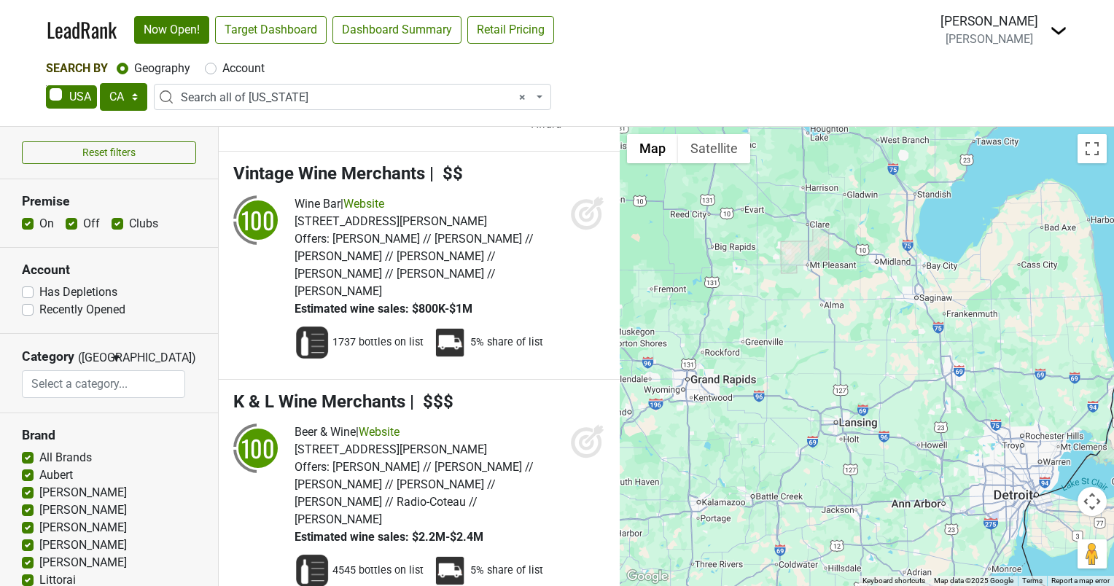
drag, startPoint x: 881, startPoint y: 321, endPoint x: 953, endPoint y: 291, distance: 78.1
click at [953, 291] on div "K & L Wine Merchants LeadRank Score: 100" at bounding box center [866, 356] width 494 height 459
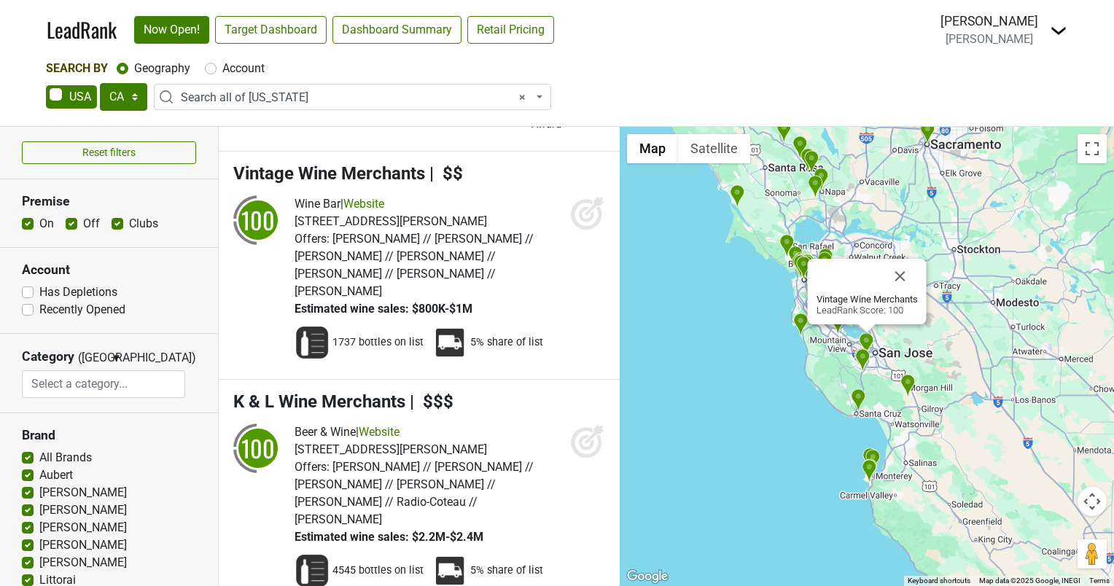
select select
click at [137, 96] on select "AK AL AR AZ CA CO CT DC DE FL GA HI IA ID IL IN KS KY LA MA MD ME MI MN MO MS M…" at bounding box center [123, 97] width 47 height 28
select select "MI"
click at [100, 83] on select "AK AL AR AZ CA CO CT DC DE FL GA HI IA ID IL IN KS KY LA MA MD ME MI MN MO MS M…" at bounding box center [123, 97] width 47 height 28
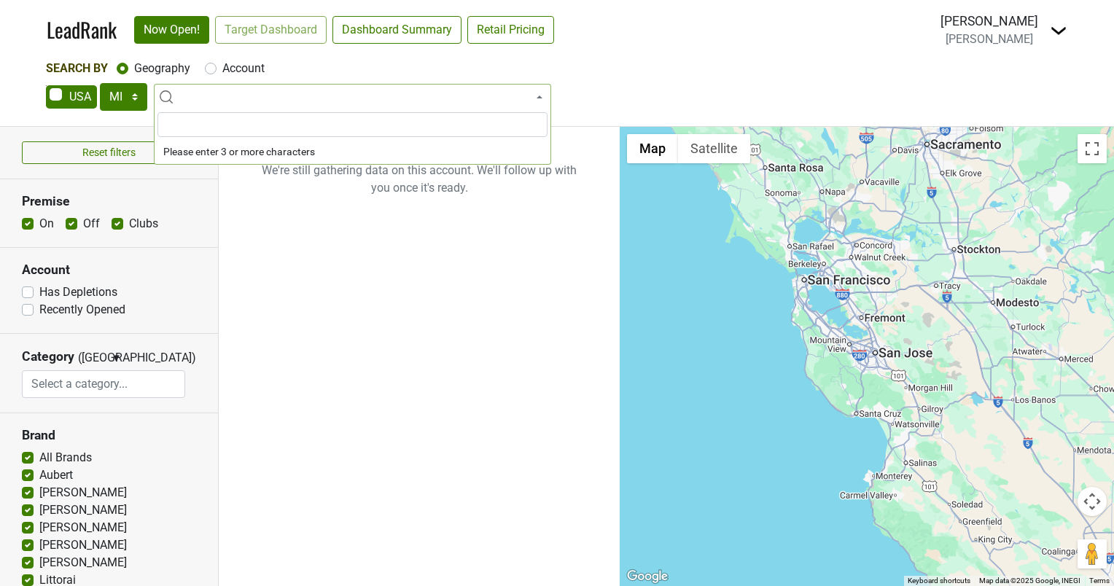
scroll to position [0, 0]
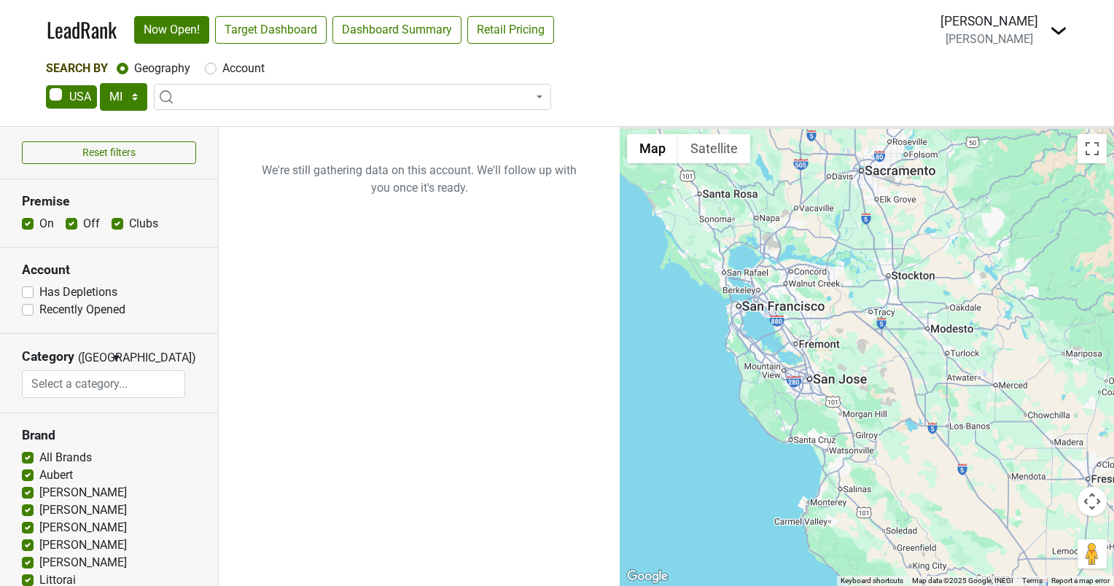
drag, startPoint x: 723, startPoint y: 251, endPoint x: 592, endPoint y: 306, distance: 142.4
click at [592, 306] on div "Reset filters Premise On Off Clubs Account Has Depletions Category" at bounding box center [557, 356] width 1114 height 459
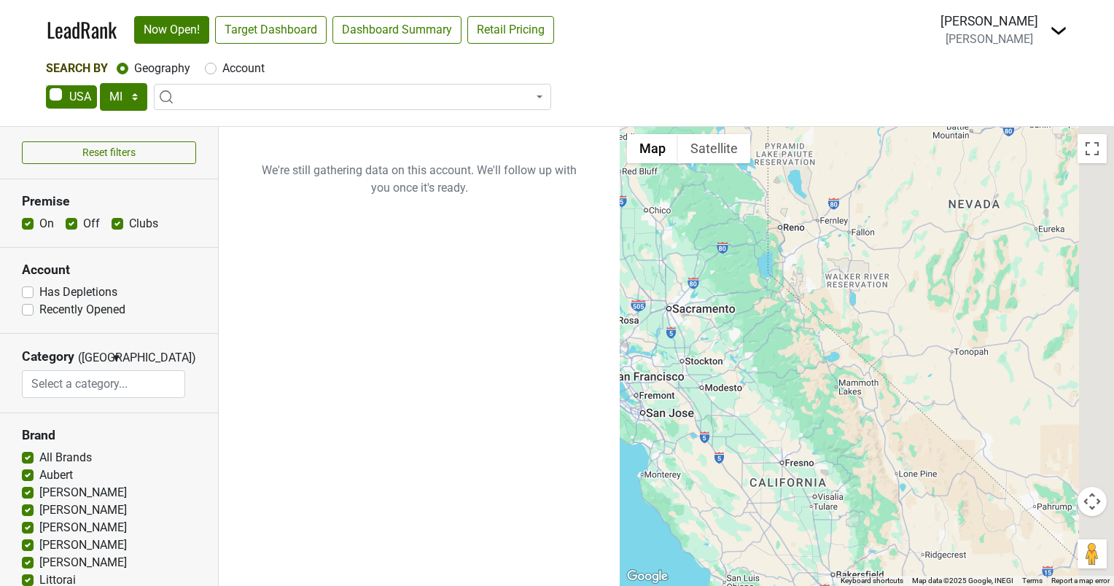
drag, startPoint x: 958, startPoint y: 274, endPoint x: 597, endPoint y: 400, distance: 382.8
click at [597, 400] on div "Reset filters Premise On Off Clubs Account Has Depletions Category" at bounding box center [557, 356] width 1114 height 459
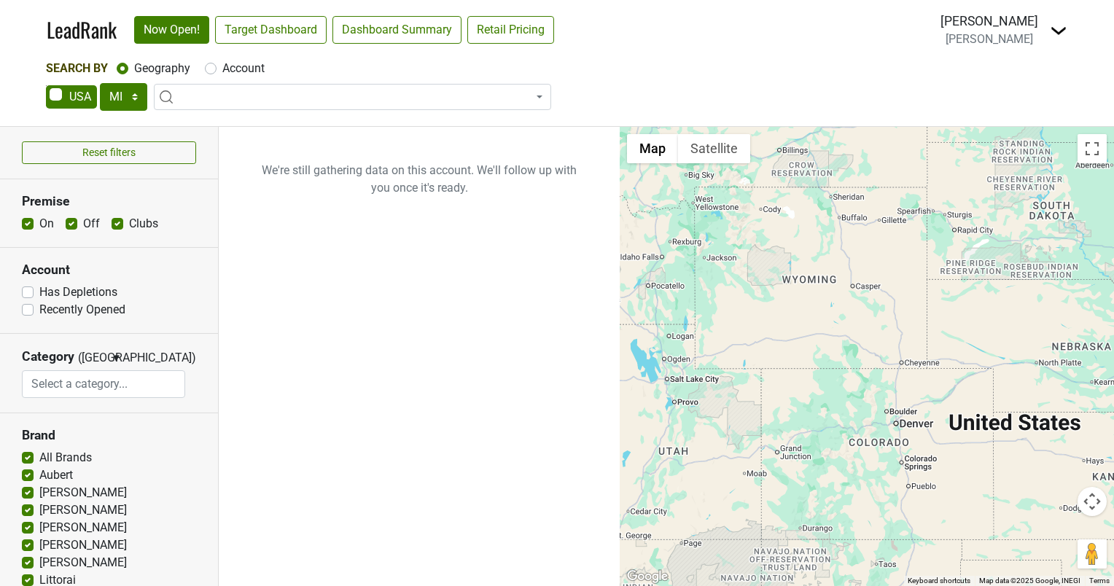
drag, startPoint x: 1041, startPoint y: 235, endPoint x: 740, endPoint y: 350, distance: 321.6
click at [743, 353] on div at bounding box center [866, 356] width 494 height 459
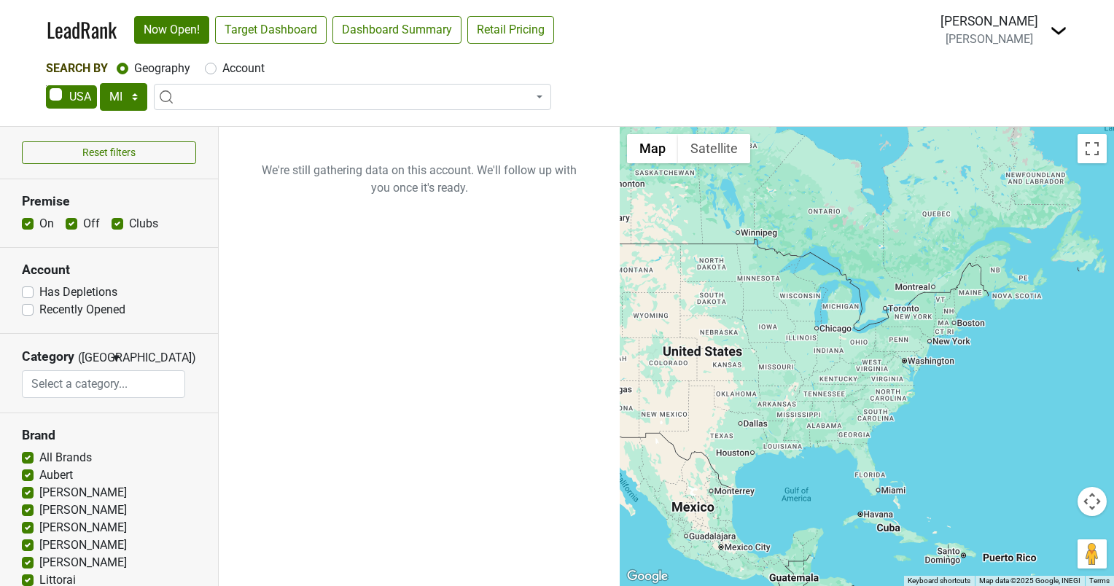
drag, startPoint x: 985, startPoint y: 271, endPoint x: 721, endPoint y: 302, distance: 265.6
click at [721, 302] on div at bounding box center [866, 356] width 494 height 459
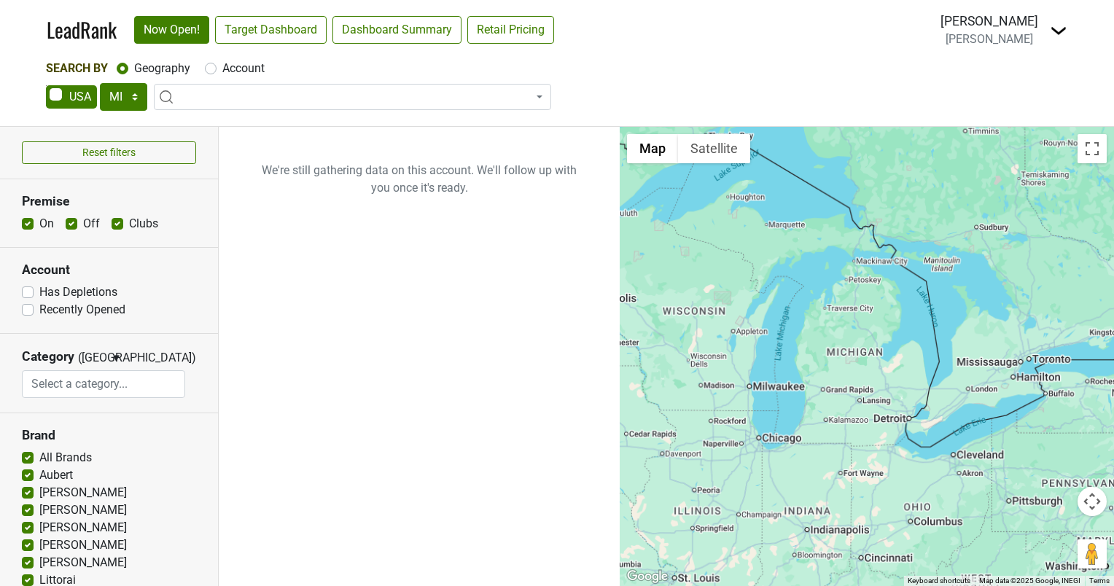
drag, startPoint x: 905, startPoint y: 298, endPoint x: 646, endPoint y: 318, distance: 260.2
click at [646, 318] on div at bounding box center [866, 356] width 494 height 459
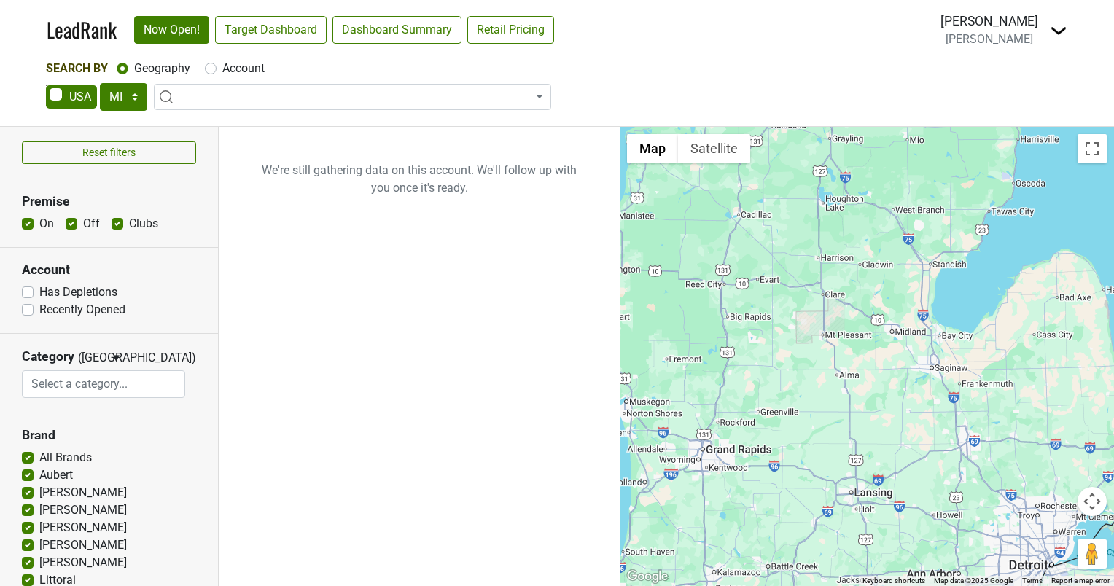
drag, startPoint x: 888, startPoint y: 335, endPoint x: 694, endPoint y: 128, distance: 284.1
click at [694, 128] on div at bounding box center [866, 356] width 494 height 459
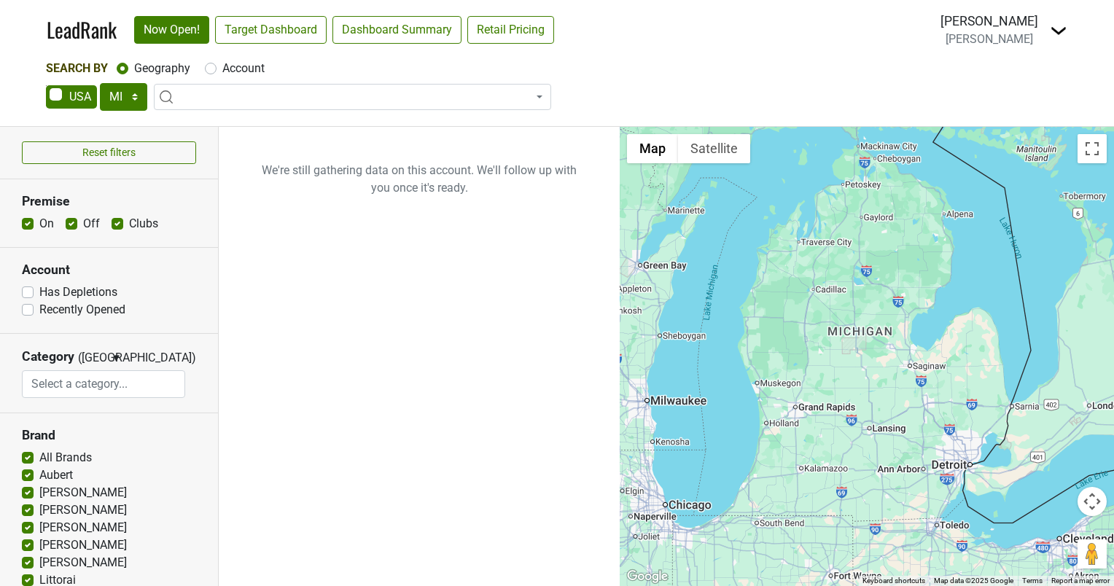
drag, startPoint x: 840, startPoint y: 222, endPoint x: 855, endPoint y: 277, distance: 56.8
click at [855, 277] on div at bounding box center [866, 356] width 494 height 459
click at [219, 86] on span at bounding box center [352, 97] width 397 height 26
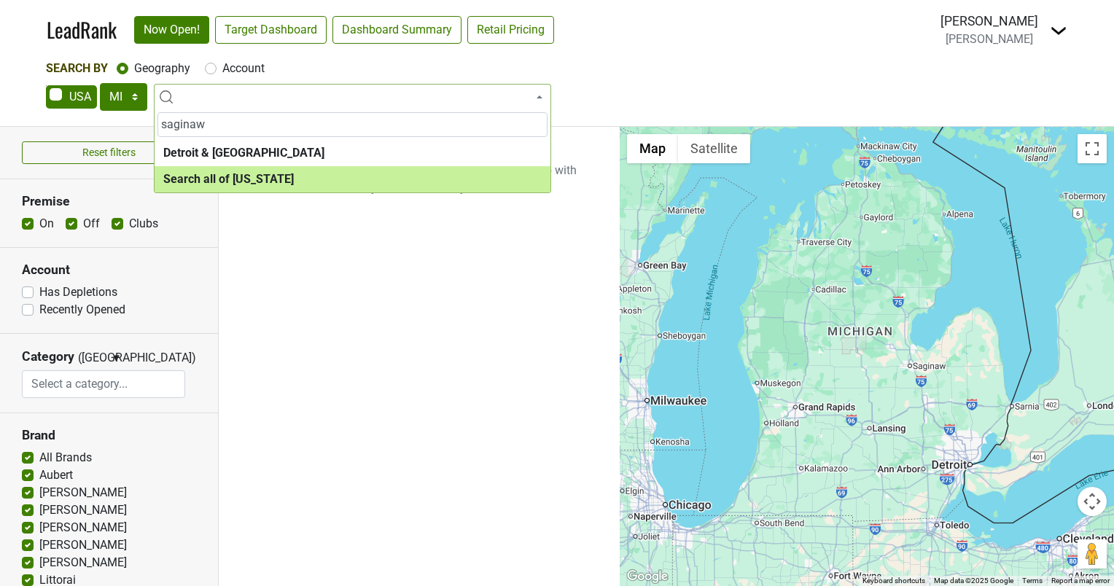
type input "saginaw"
select select "ALL_MI"
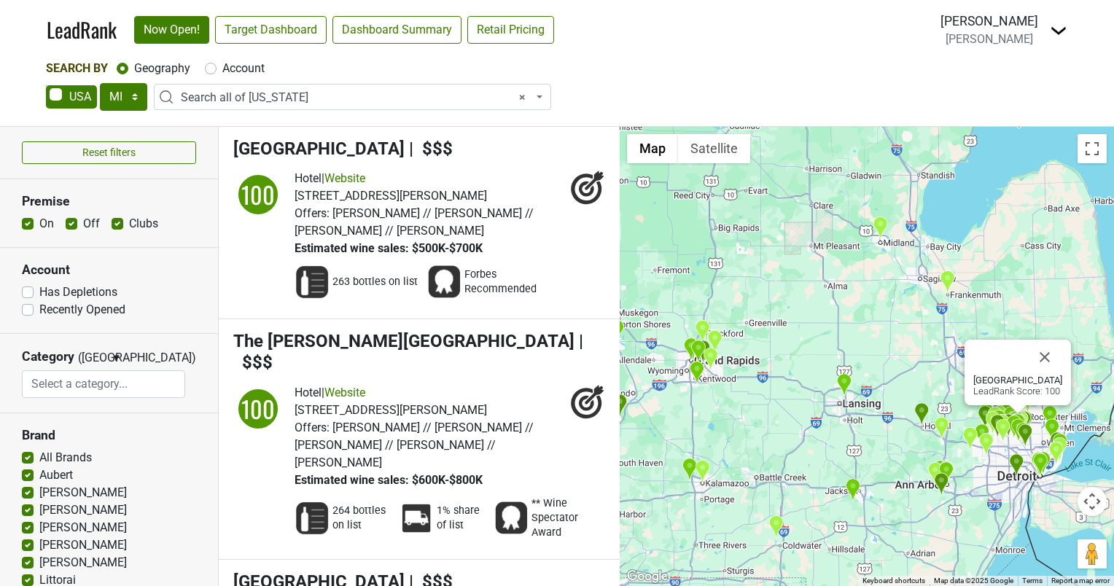
drag, startPoint x: 805, startPoint y: 324, endPoint x: 835, endPoint y: 316, distance: 31.6
click at [835, 316] on div "Daxton Hotel LeadRank Score: 100" at bounding box center [866, 356] width 494 height 459
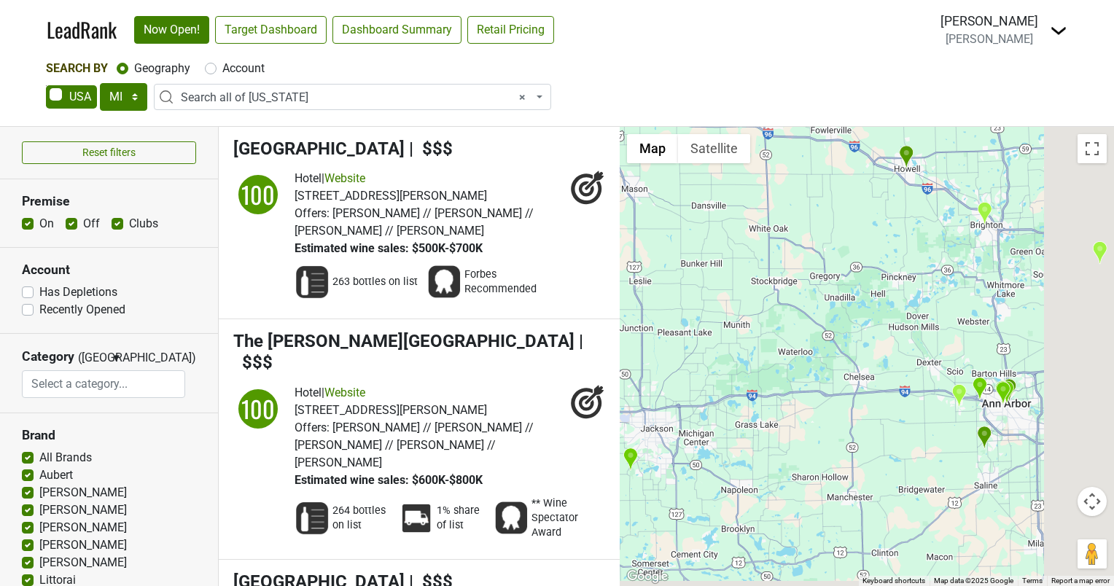
drag, startPoint x: 920, startPoint y: 411, endPoint x: 735, endPoint y: 315, distance: 209.3
click at [735, 315] on div "Daxton Hotel LeadRank Score: 100" at bounding box center [866, 356] width 494 height 459
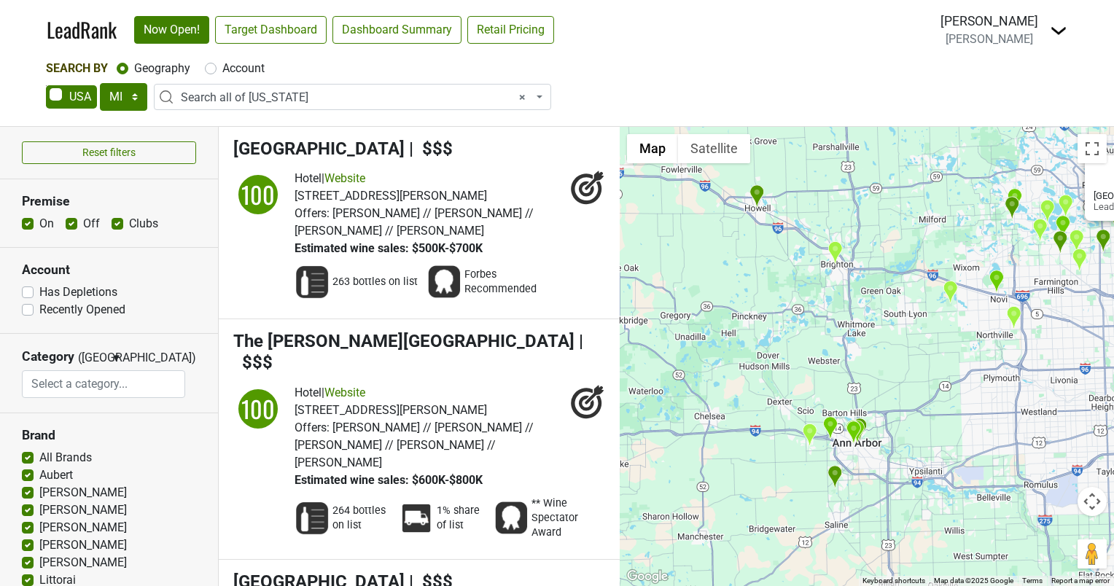
drag, startPoint x: 1014, startPoint y: 308, endPoint x: 929, endPoint y: 359, distance: 98.4
click at [929, 359] on div "Daxton Hotel LeadRank Score: 100" at bounding box center [866, 356] width 494 height 459
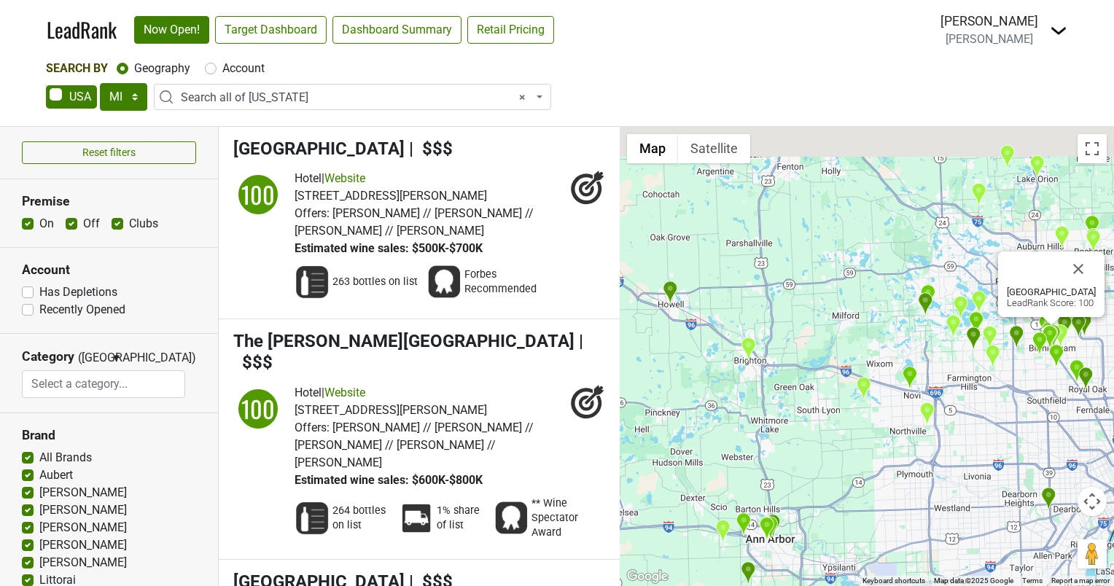
drag, startPoint x: 970, startPoint y: 333, endPoint x: 853, endPoint y: 443, distance: 160.9
click at [853, 443] on div "Daxton Hotel LeadRank Score: 100" at bounding box center [866, 356] width 494 height 459
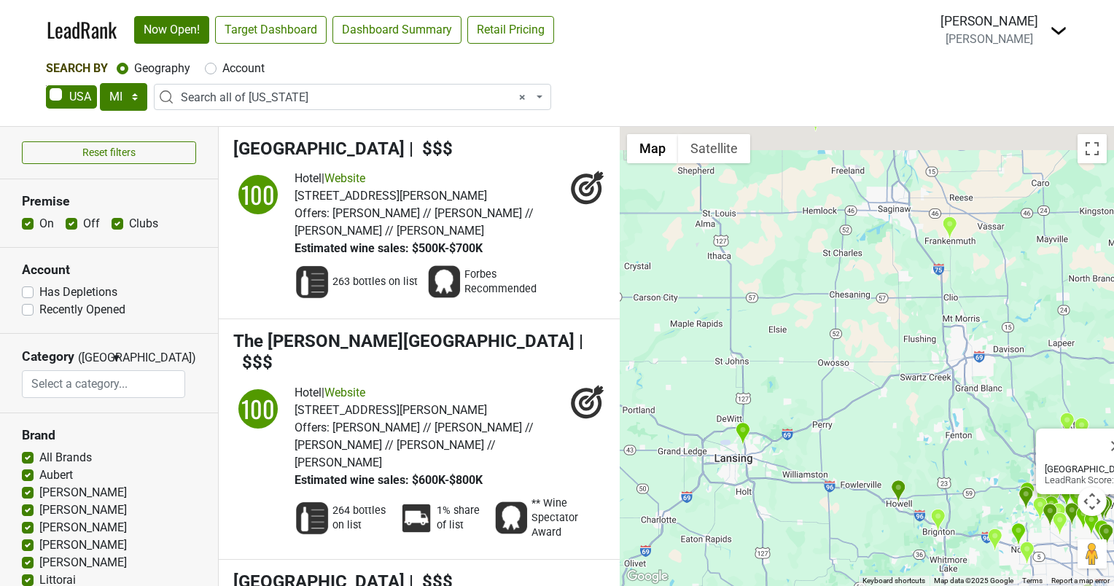
drag, startPoint x: 743, startPoint y: 278, endPoint x: 971, endPoint y: 525, distance: 336.3
click at [971, 525] on div "Daxton Hotel LeadRank Score: 100" at bounding box center [866, 356] width 494 height 459
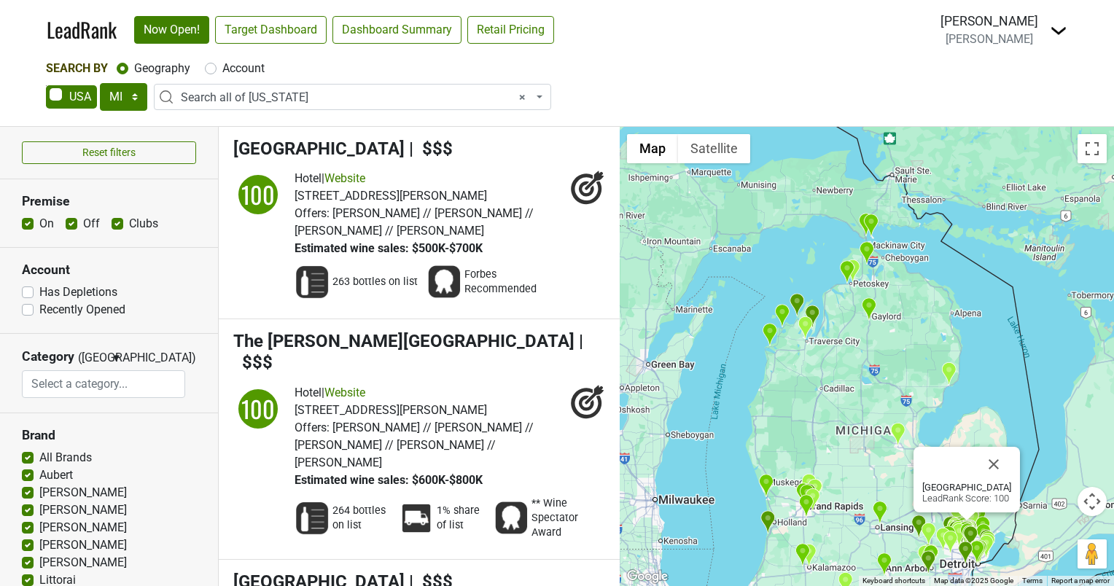
drag, startPoint x: 829, startPoint y: 280, endPoint x: 850, endPoint y: 379, distance: 101.3
click at [850, 379] on div "Daxton Hotel LeadRank Score: 100" at bounding box center [866, 356] width 494 height 459
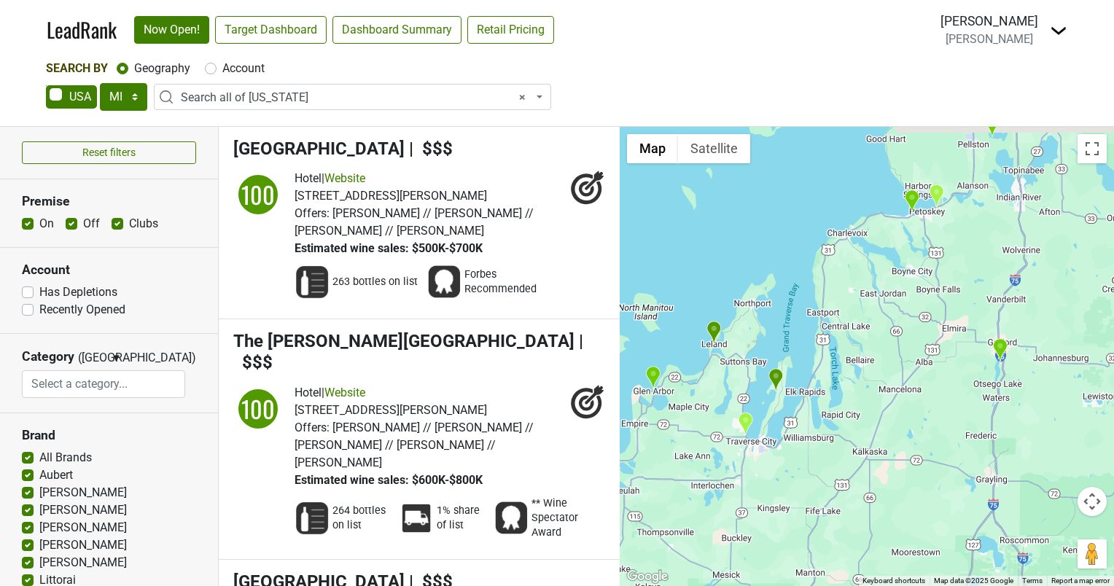
drag, startPoint x: 826, startPoint y: 292, endPoint x: 869, endPoint y: 341, distance: 64.6
click at [869, 341] on div "Daxton Hotel LeadRank Score: 100" at bounding box center [866, 356] width 494 height 459
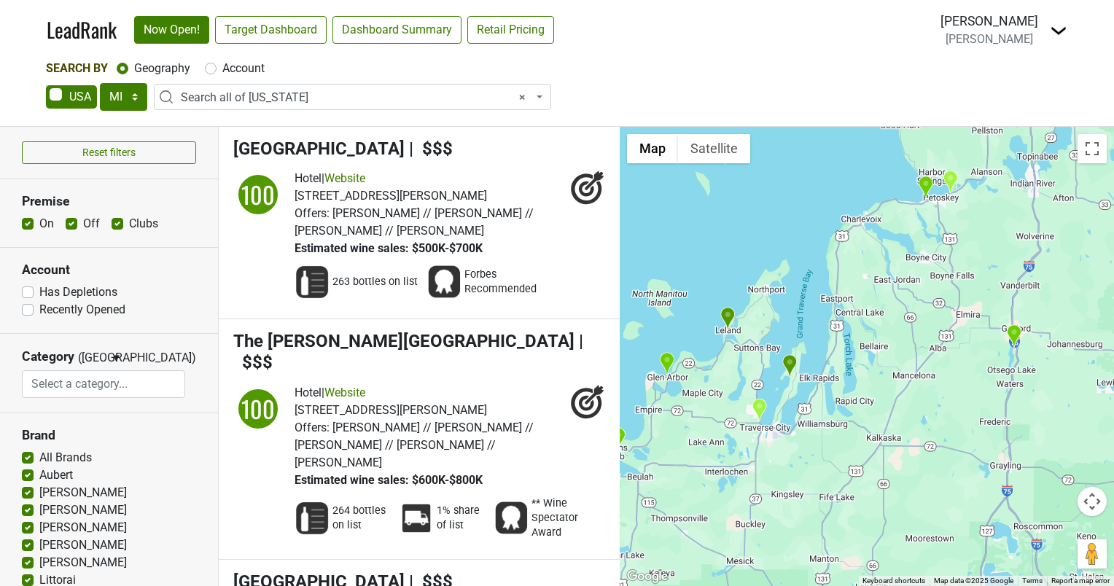
drag, startPoint x: 706, startPoint y: 402, endPoint x: 720, endPoint y: 391, distance: 17.6
click at [720, 391] on div "Daxton Hotel LeadRank Score: 100" at bounding box center [866, 356] width 494 height 459
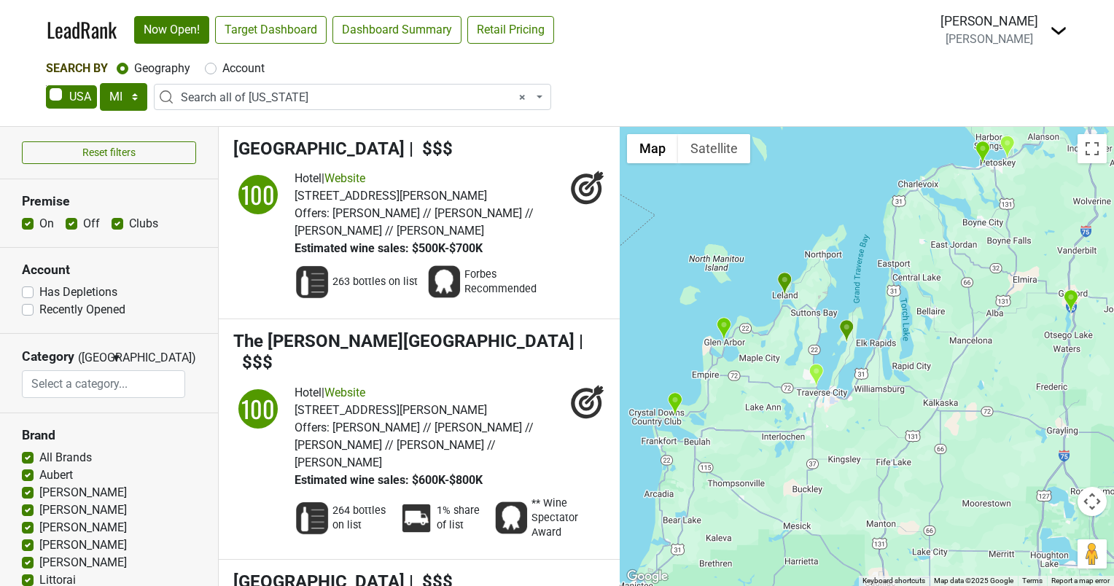
drag, startPoint x: 708, startPoint y: 417, endPoint x: 773, endPoint y: 378, distance: 76.5
click at [773, 378] on div "Daxton Hotel LeadRank Score: 100" at bounding box center [866, 356] width 494 height 459
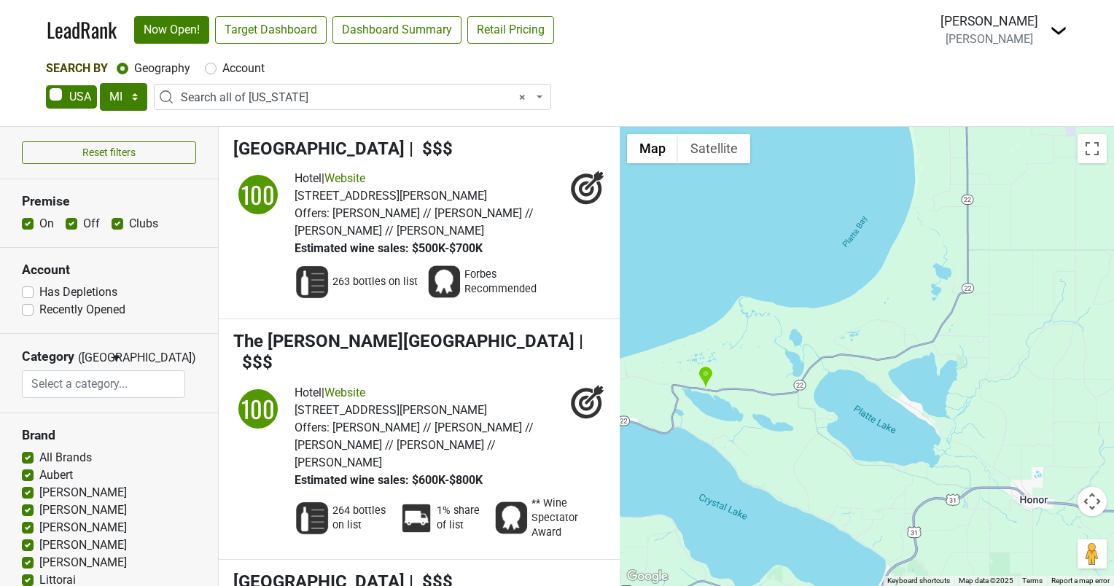
drag, startPoint x: 708, startPoint y: 426, endPoint x: 781, endPoint y: 356, distance: 101.0
click at [781, 356] on div "Daxton Hotel LeadRank Score: 100" at bounding box center [866, 356] width 494 height 459
click at [705, 373] on img "Manitou" at bounding box center [704, 378] width 15 height 24
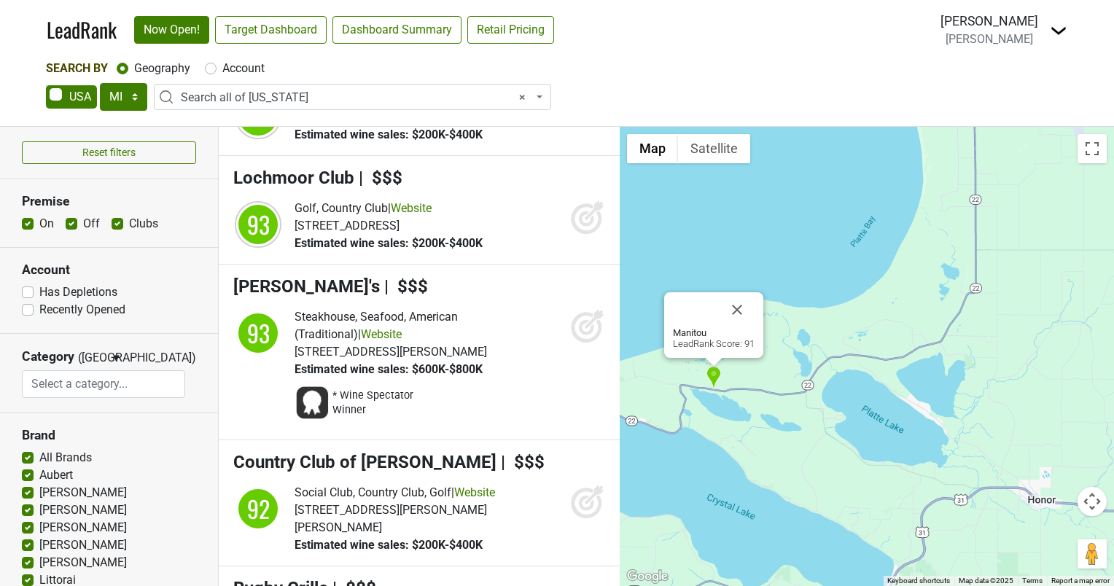
scroll to position [7455, 0]
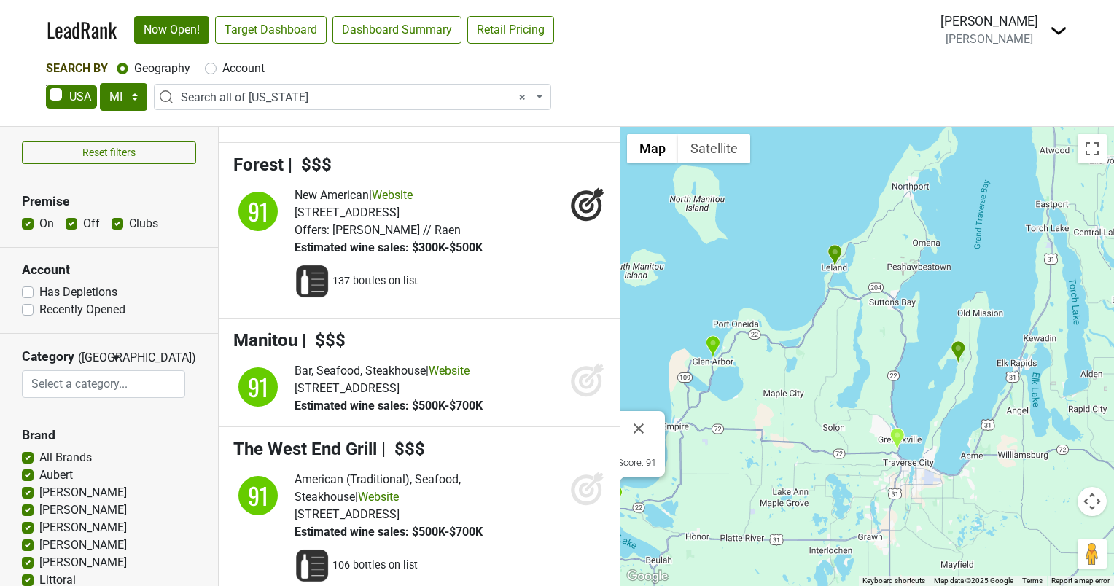
drag, startPoint x: 920, startPoint y: 280, endPoint x: 746, endPoint y: 428, distance: 228.0
click at [747, 429] on div "Manitou LeadRank Score: 91" at bounding box center [866, 356] width 494 height 459
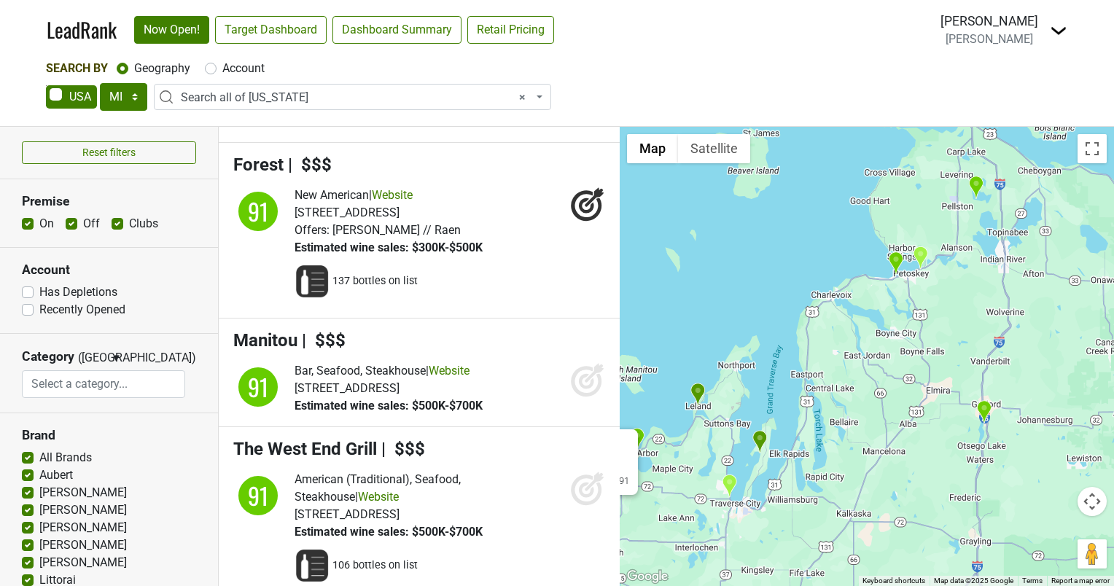
drag, startPoint x: 1060, startPoint y: 341, endPoint x: 803, endPoint y: 480, distance: 291.5
click at [803, 480] on div "Manitou LeadRank Score: 91" at bounding box center [866, 356] width 494 height 459
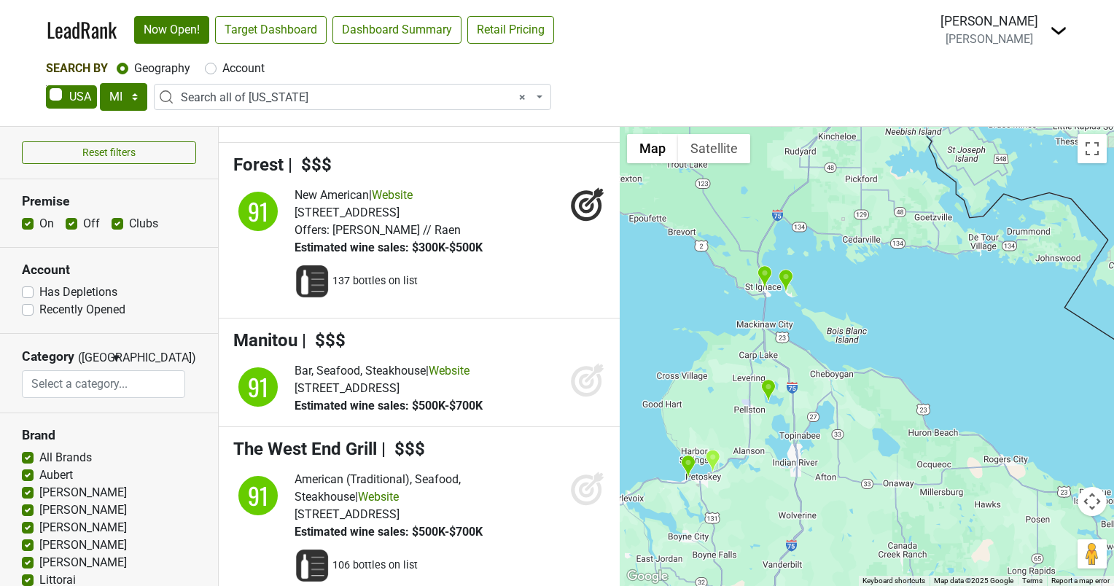
drag, startPoint x: 925, startPoint y: 321, endPoint x: 819, endPoint y: 440, distance: 159.5
click at [819, 440] on div "Manitou LeadRank Score: 91" at bounding box center [866, 356] width 494 height 459
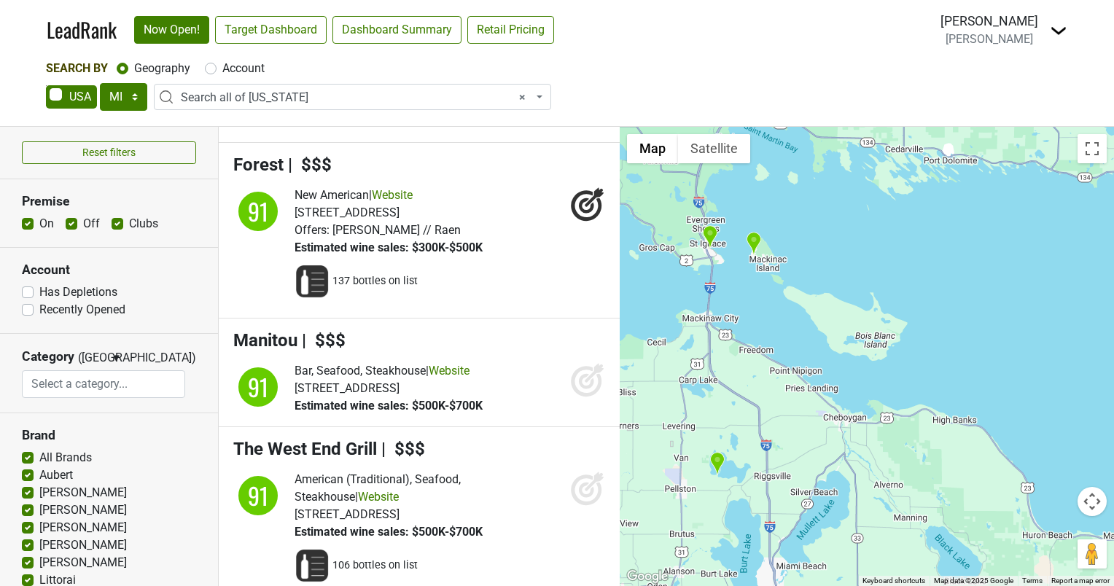
drag, startPoint x: 804, startPoint y: 402, endPoint x: 943, endPoint y: 434, distance: 143.0
click at [943, 434] on div "Manitou LeadRank Score: 91" at bounding box center [866, 356] width 494 height 459
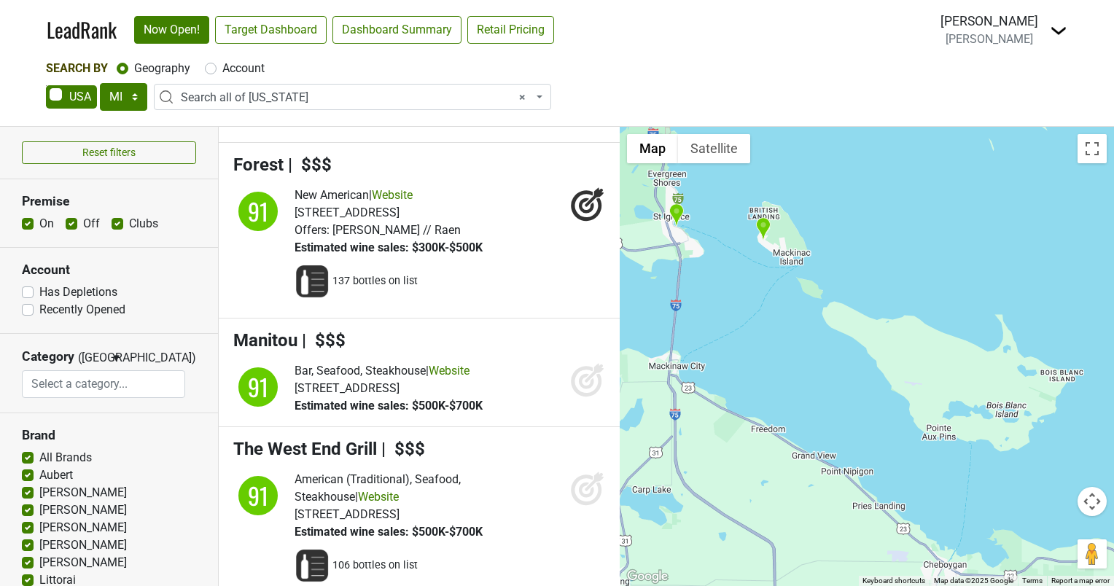
click at [765, 265] on div "Manitou LeadRank Score: 91" at bounding box center [866, 356] width 494 height 459
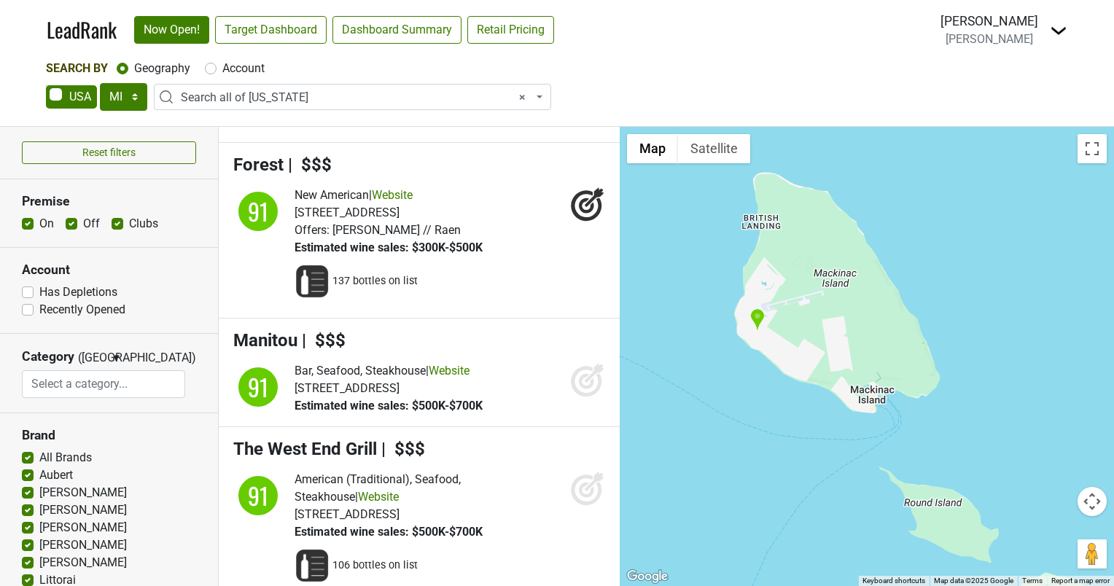
drag, startPoint x: 767, startPoint y: 249, endPoint x: 770, endPoint y: 416, distance: 166.9
click at [770, 416] on div "Manitou LeadRank Score: 91" at bounding box center [866, 356] width 494 height 459
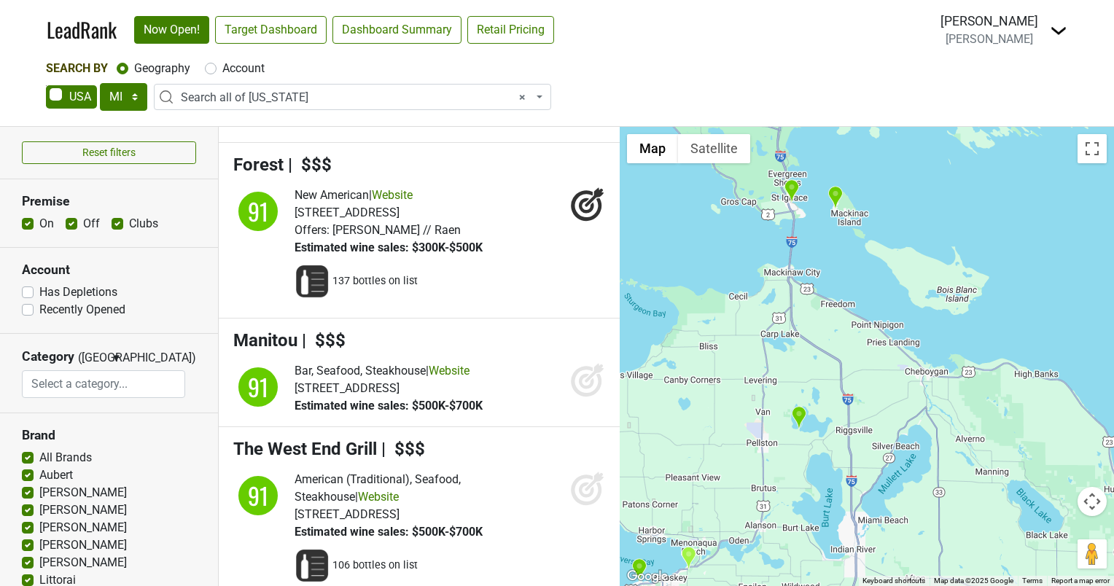
drag, startPoint x: 785, startPoint y: 453, endPoint x: 869, endPoint y: 267, distance: 203.9
click at [869, 267] on div "Manitou LeadRank Score: 91" at bounding box center [866, 356] width 494 height 459
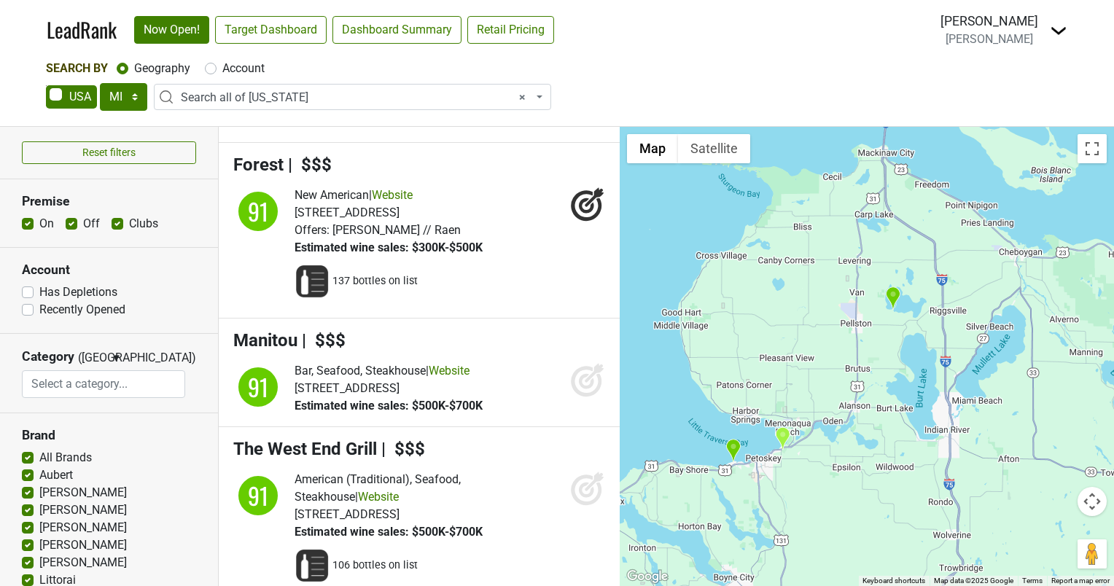
drag, startPoint x: 768, startPoint y: 438, endPoint x: 831, endPoint y: 330, distance: 124.7
click at [831, 330] on div "Manitou LeadRank Score: 91" at bounding box center [866, 356] width 494 height 459
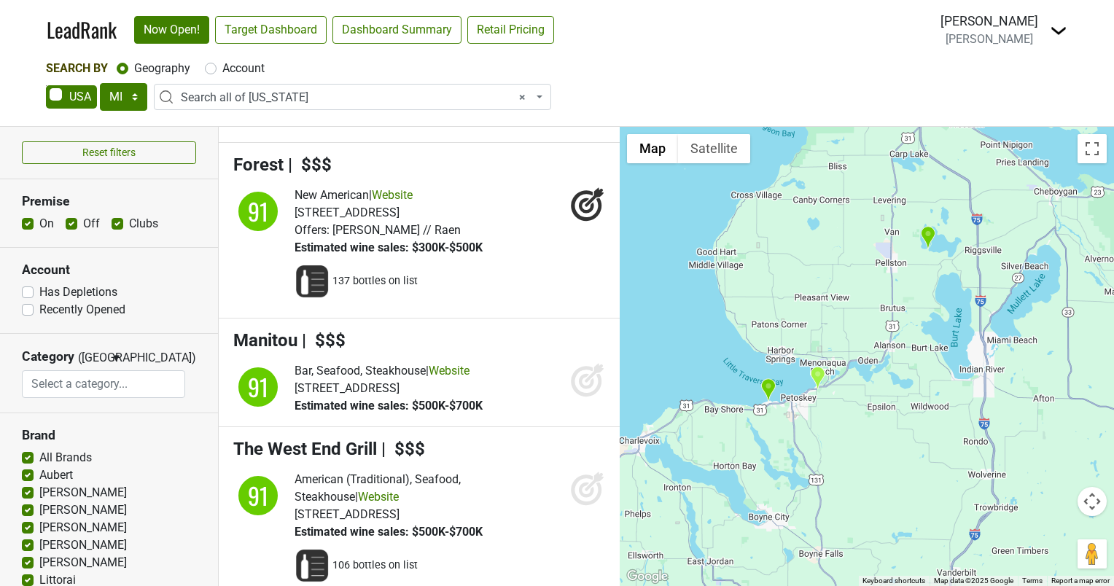
drag, startPoint x: 813, startPoint y: 418, endPoint x: 849, endPoint y: 345, distance: 81.8
click at [849, 345] on div "Manitou LeadRank Score: 91" at bounding box center [866, 356] width 494 height 459
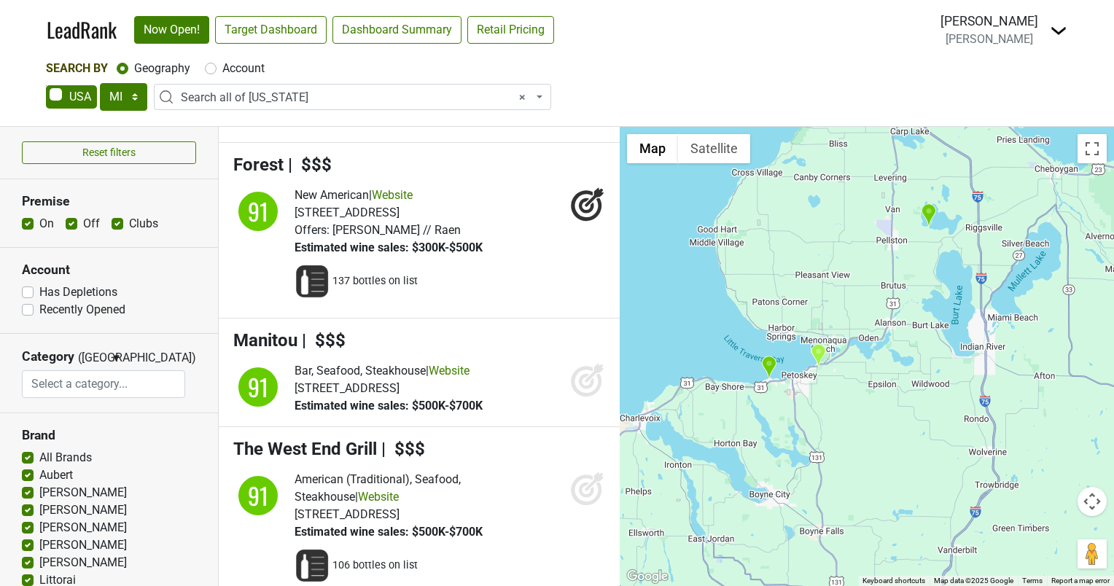
click at [819, 356] on img "Petoskey - Bay View Country Club" at bounding box center [817, 355] width 15 height 24
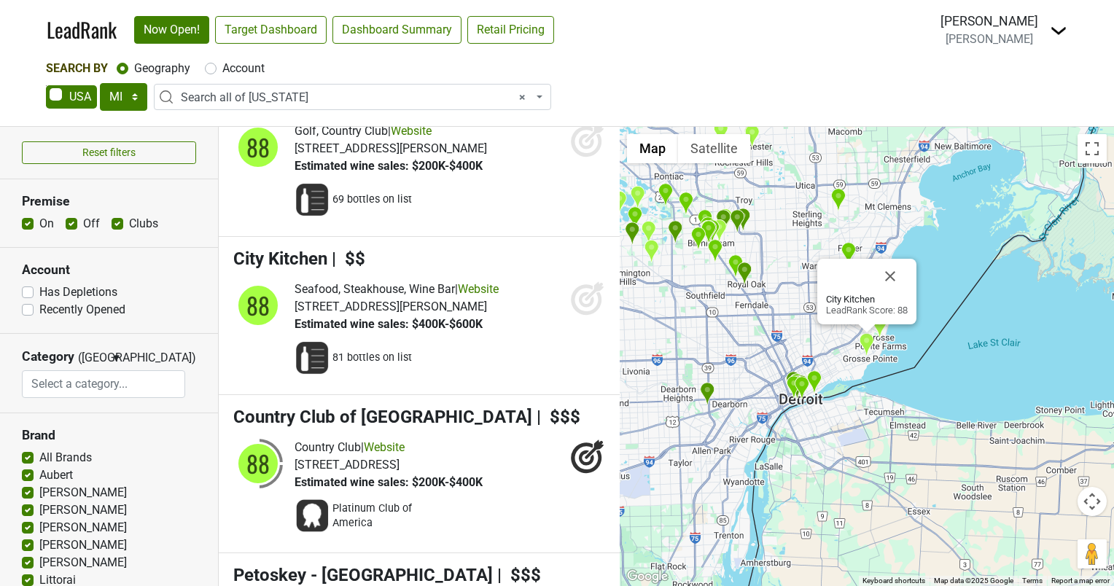
scroll to position [12567, 0]
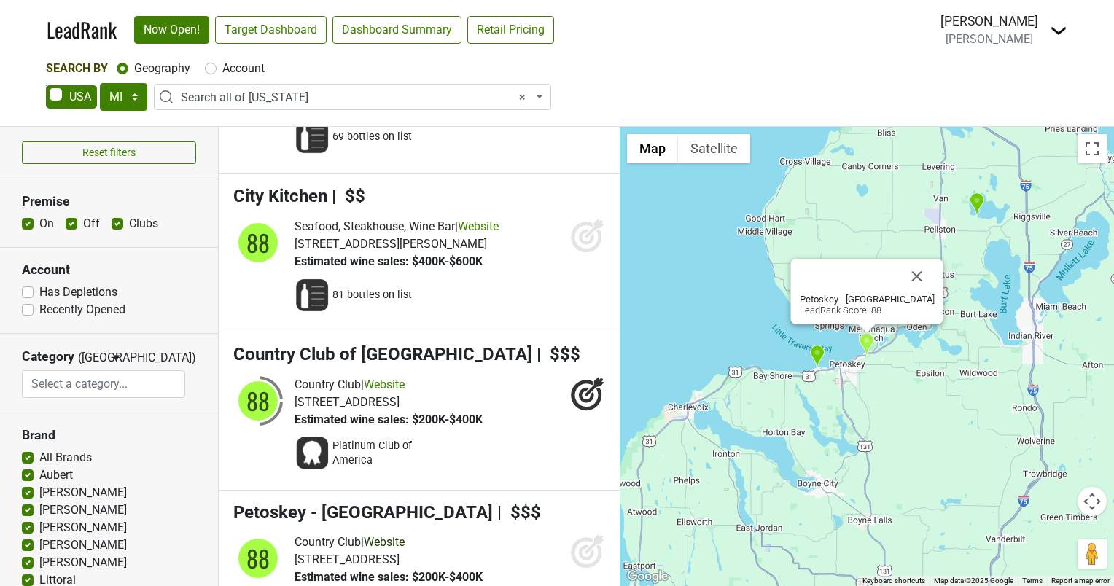
click at [404, 535] on link "Website" at bounding box center [384, 542] width 41 height 14
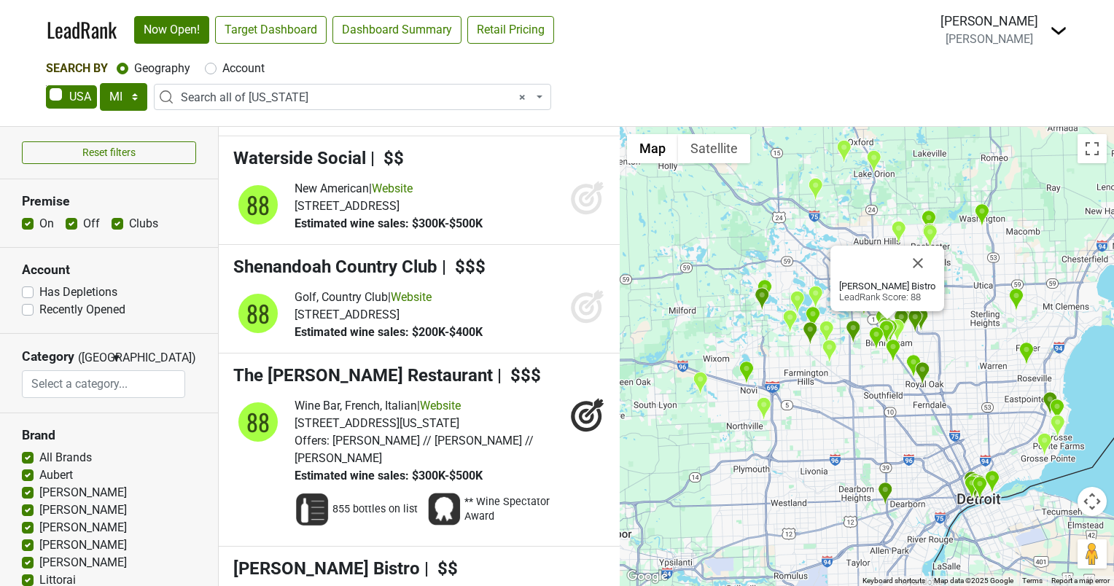
scroll to position [13004, 0]
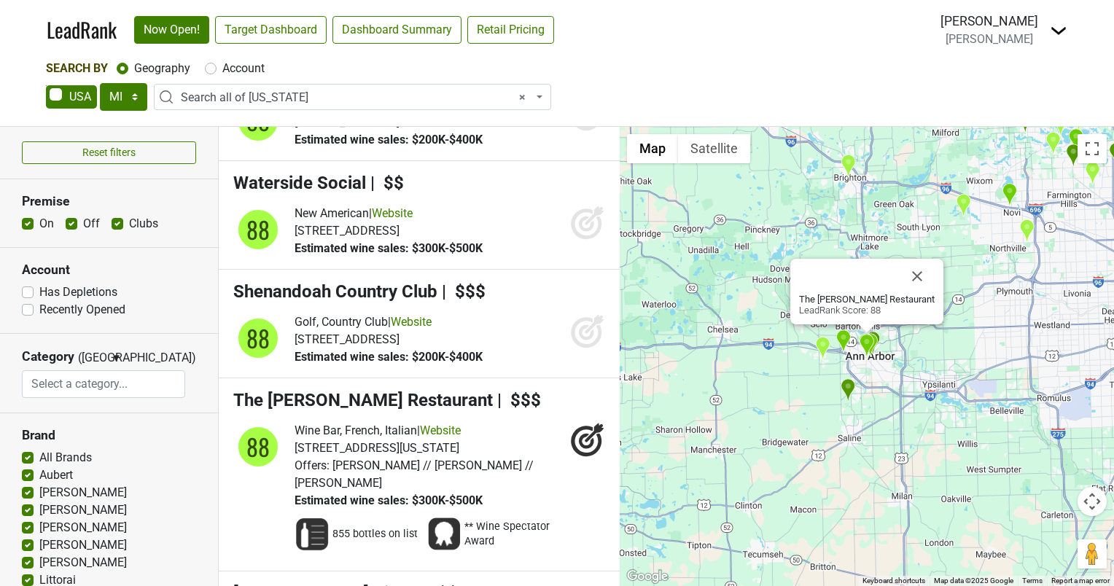
click at [524, 520] on span "** Wine Spectator Award" at bounding box center [511, 534] width 95 height 29
click at [305, 517] on img at bounding box center [311, 534] width 35 height 35
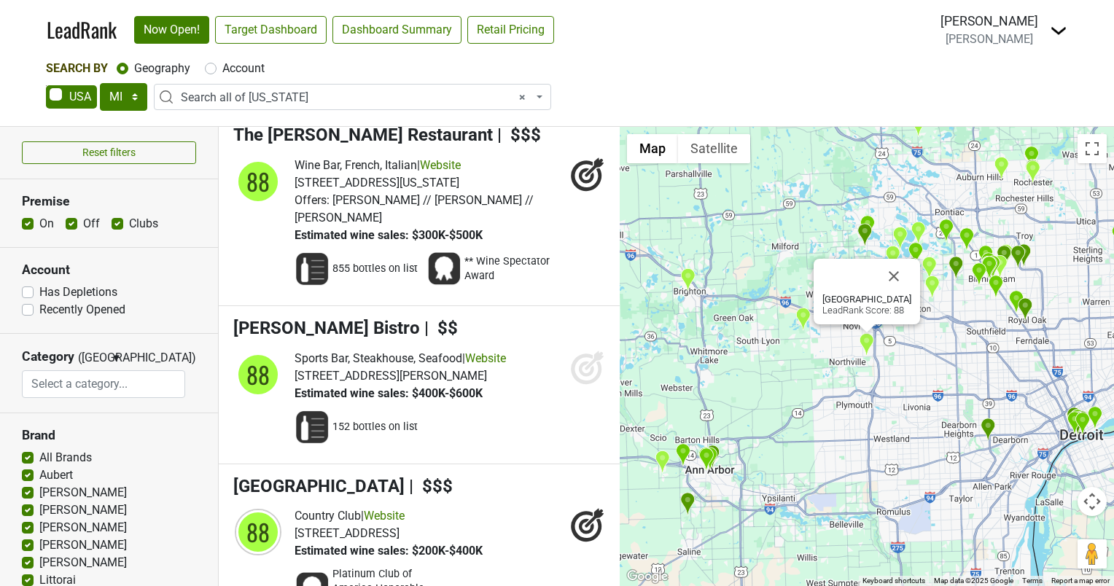
scroll to position [13296, 0]
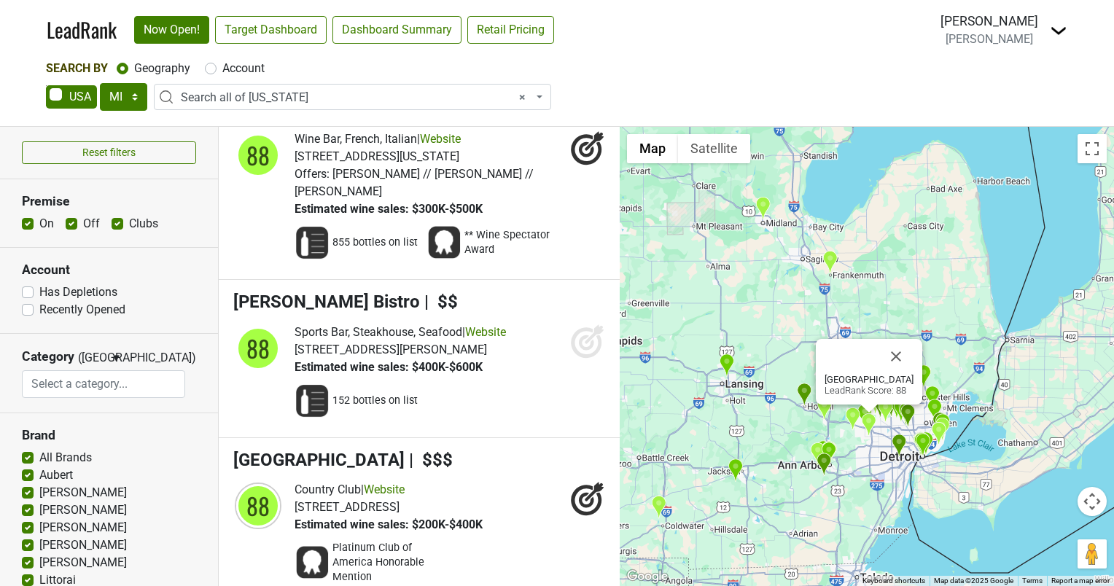
drag, startPoint x: 671, startPoint y: 312, endPoint x: 799, endPoint y: 404, distance: 157.7
click at [797, 405] on div "Meadowbrook Country Club LeadRank Score: 88" at bounding box center [866, 356] width 494 height 459
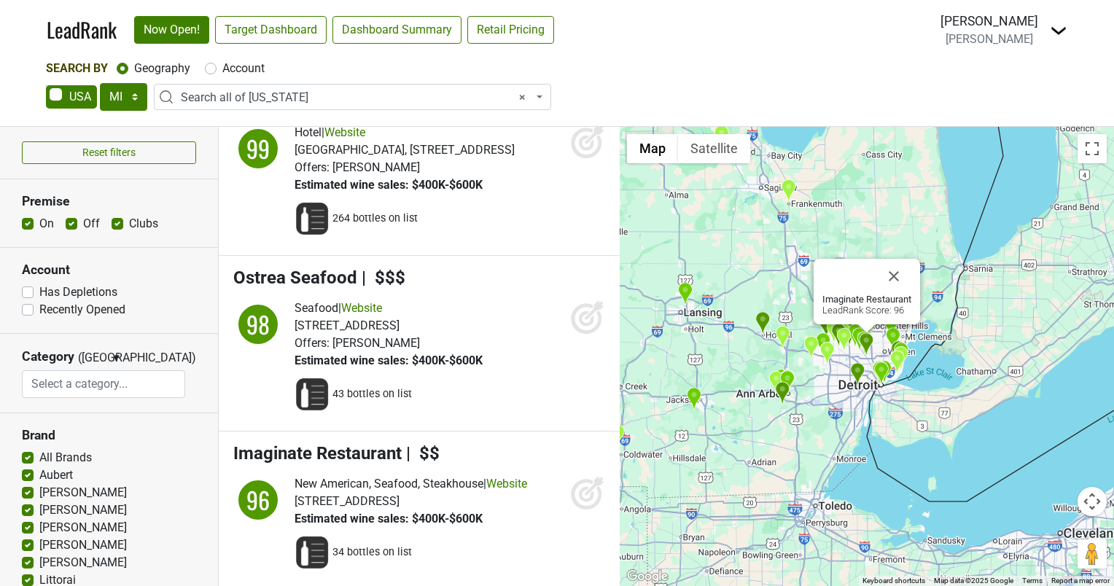
scroll to position [2842, 0]
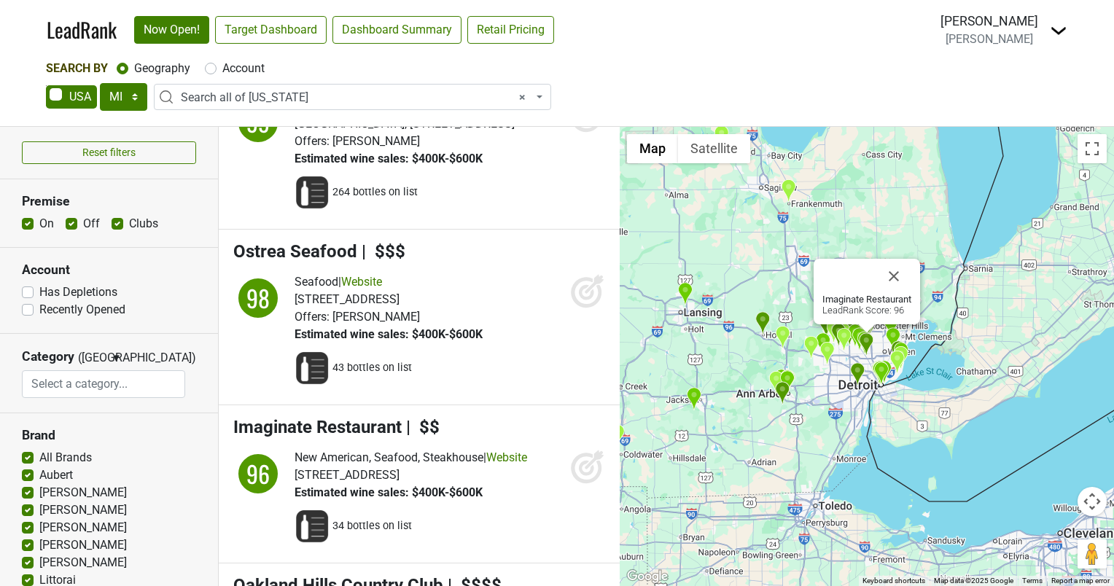
click at [785, 189] on img "The Station 100" at bounding box center [788, 191] width 15 height 24
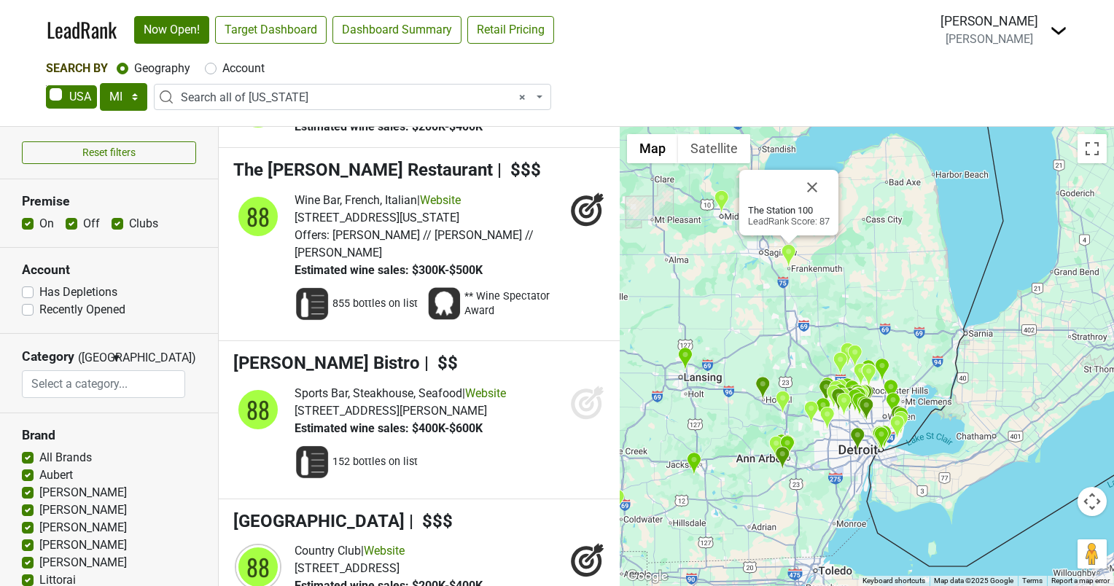
scroll to position [13852, 0]
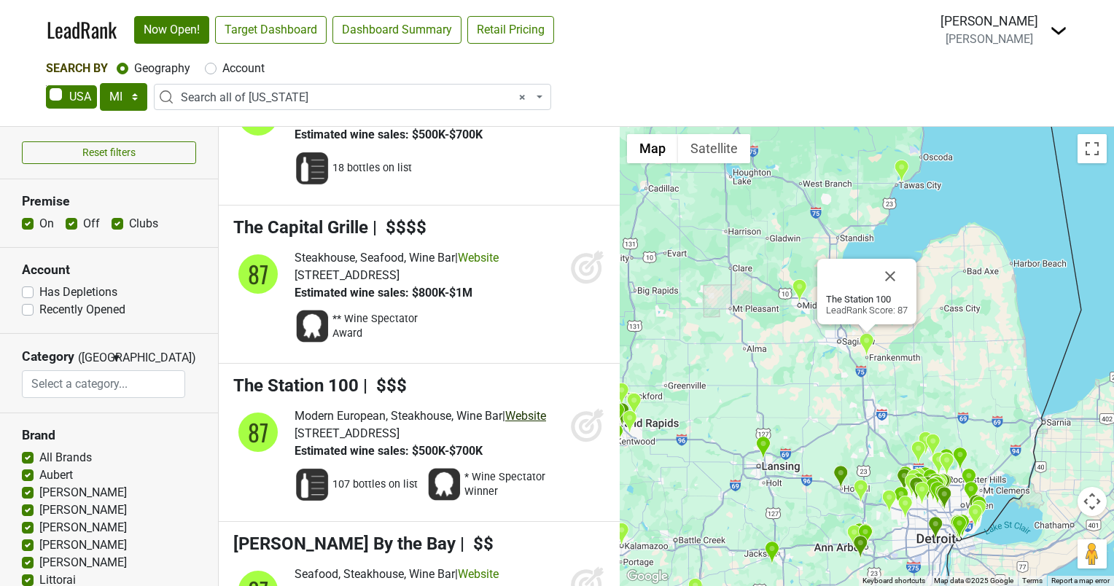
click at [505, 409] on link "Website" at bounding box center [525, 416] width 41 height 14
